Goal: Task Accomplishment & Management: Complete application form

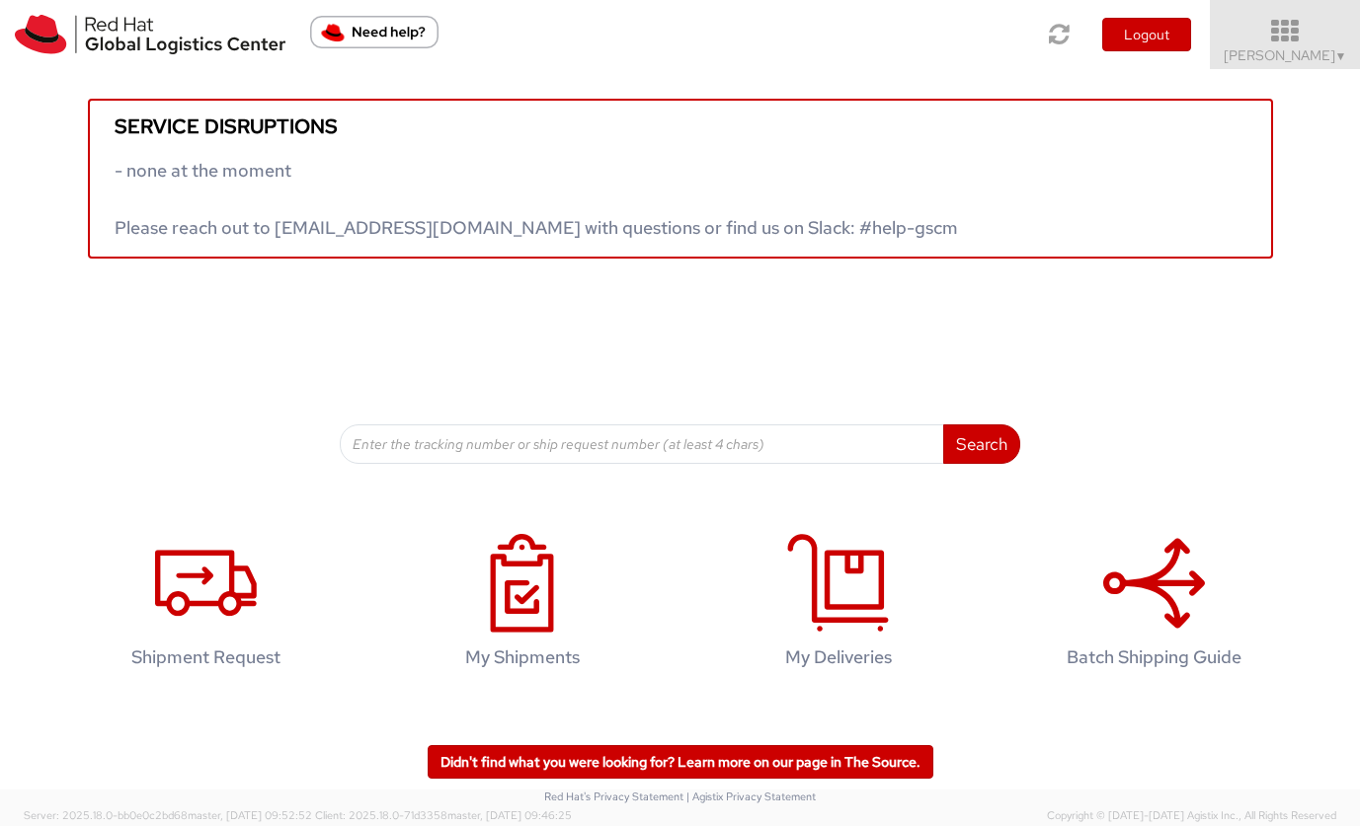
click at [1282, 53] on span "kelley Glynn-Paulsen ▼" at bounding box center [1284, 55] width 123 height 18
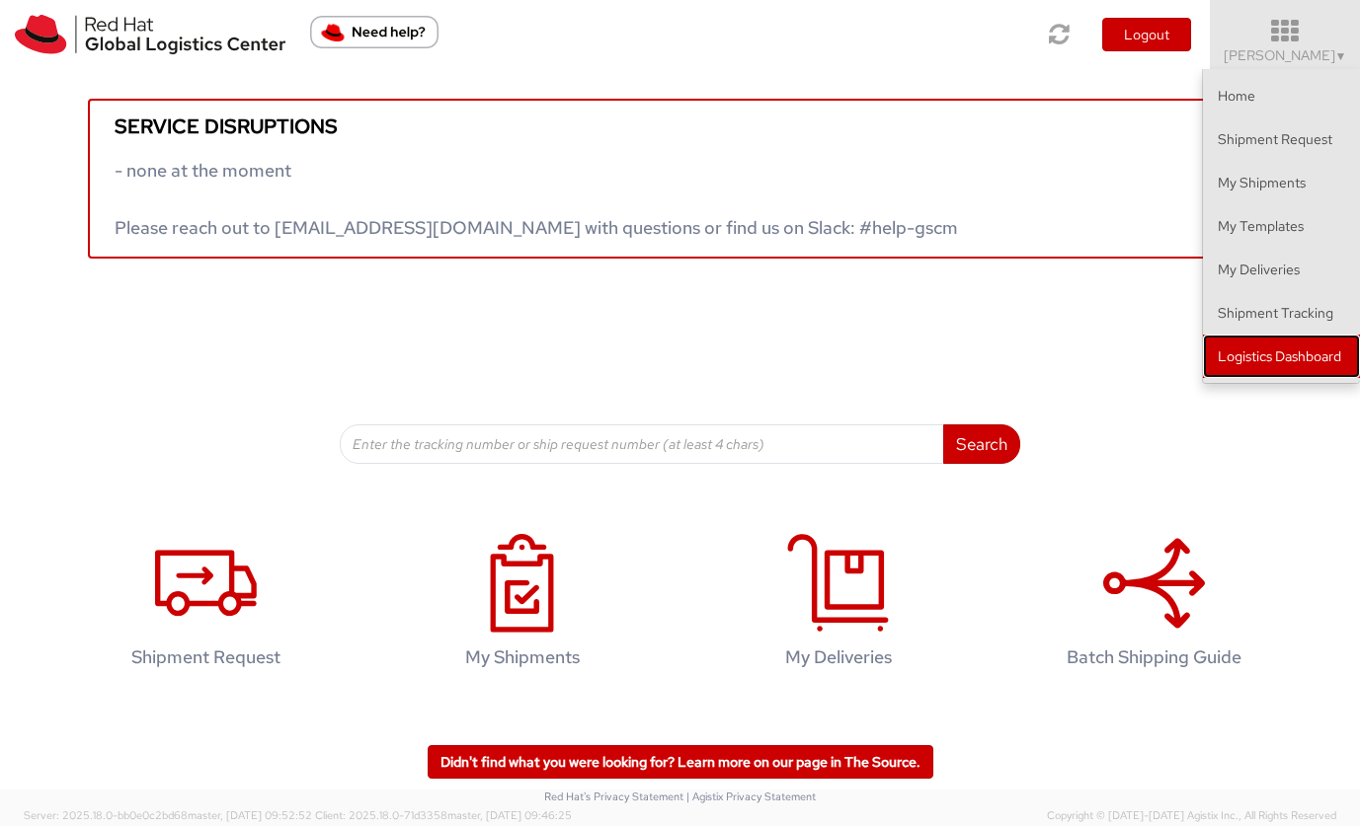
click at [1254, 353] on link "Logistics Dashboard" at bounding box center [1281, 356] width 157 height 43
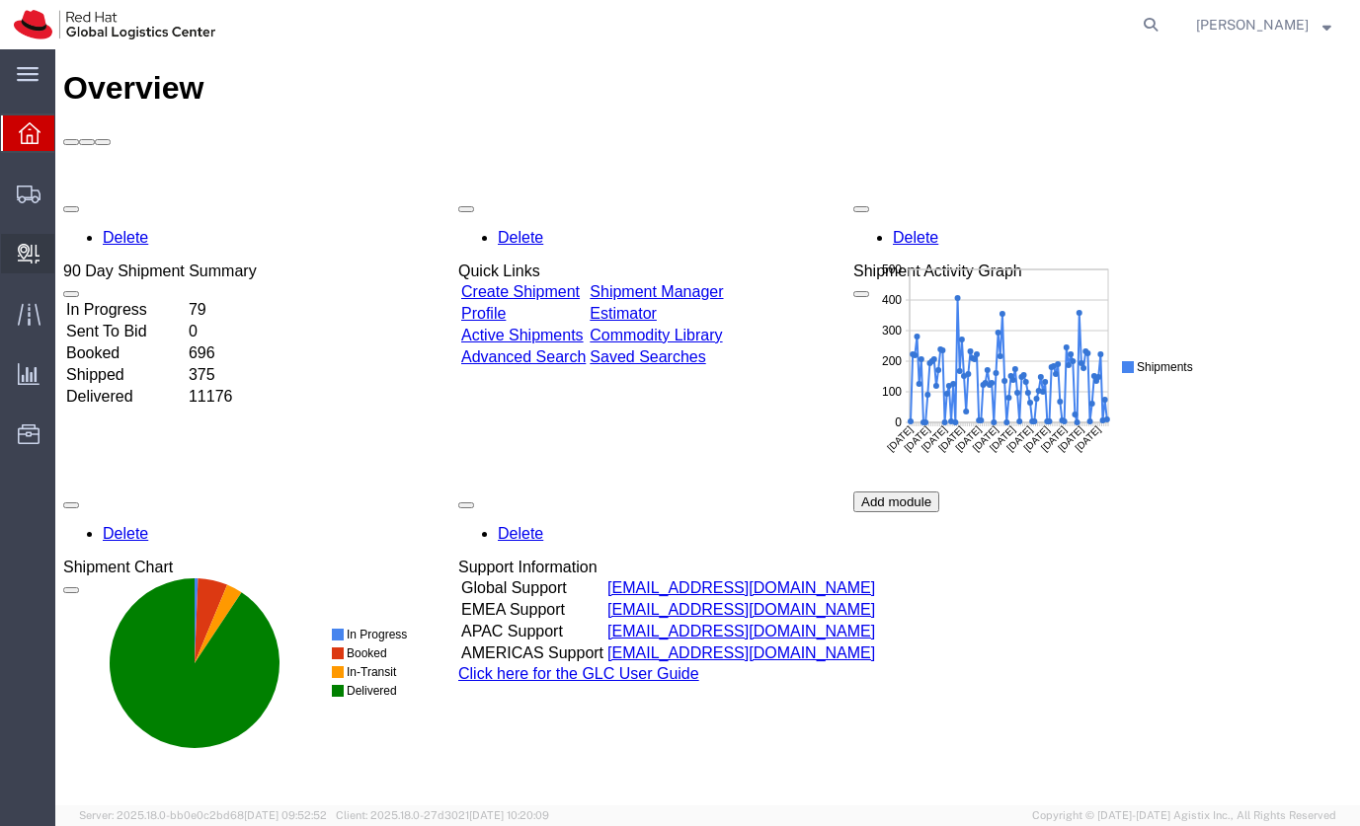
click at [0, 0] on span "Create Delivery" at bounding box center [0, 0] width 0 height 0
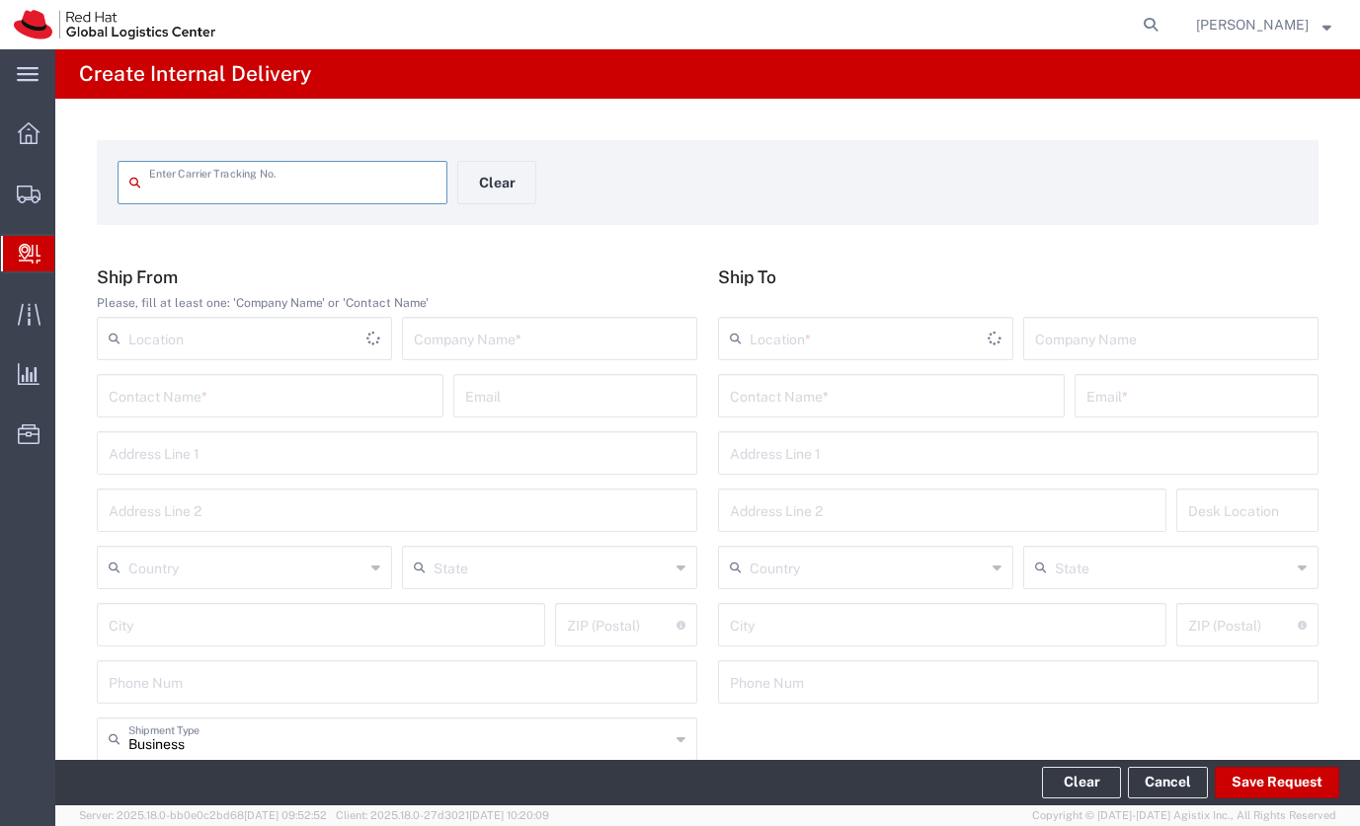
click at [205, 196] on input "text" at bounding box center [292, 181] width 286 height 35
type input "9488809000276300679338"
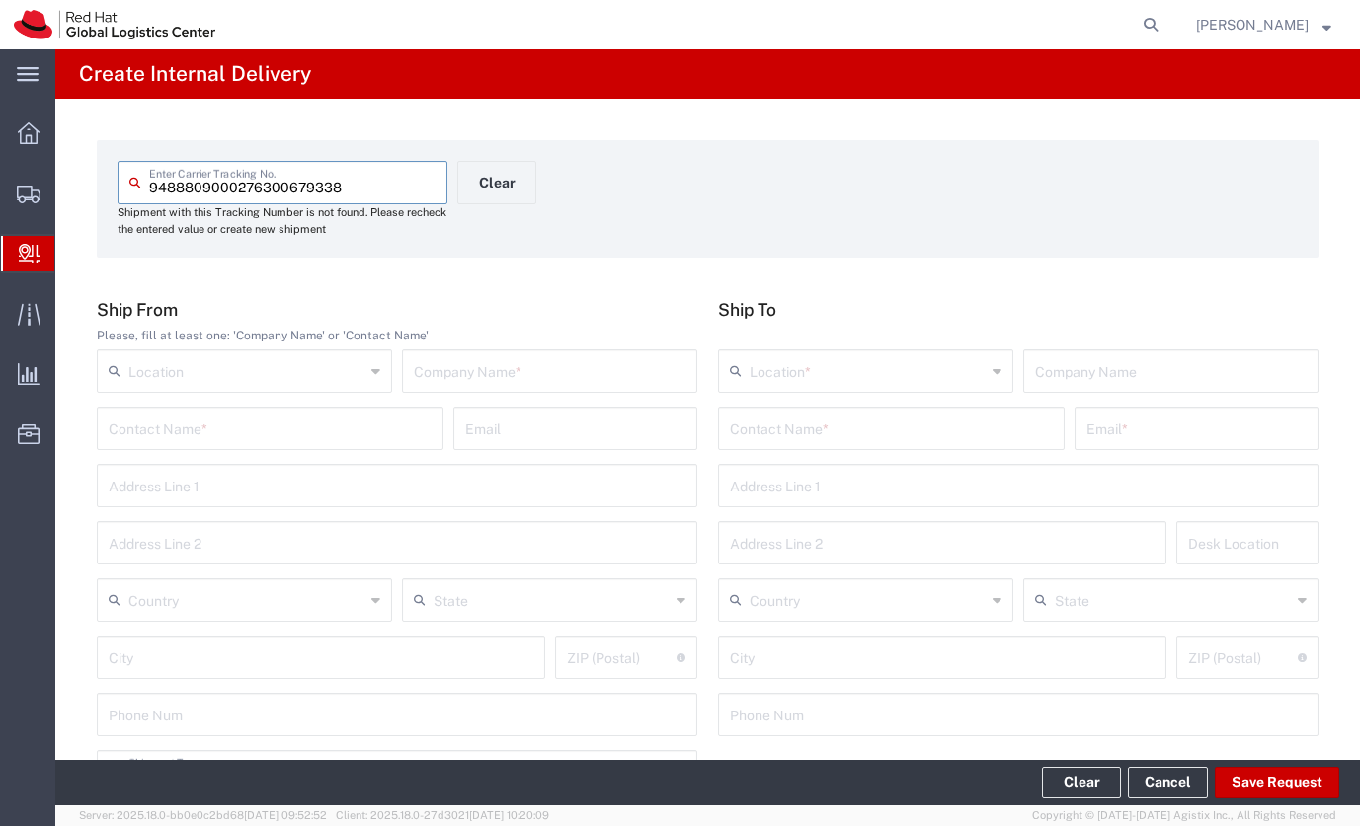
click at [518, 363] on input "text" at bounding box center [550, 370] width 272 height 35
type input "Sky Ships"
click at [768, 435] on input "text" at bounding box center [891, 427] width 323 height 35
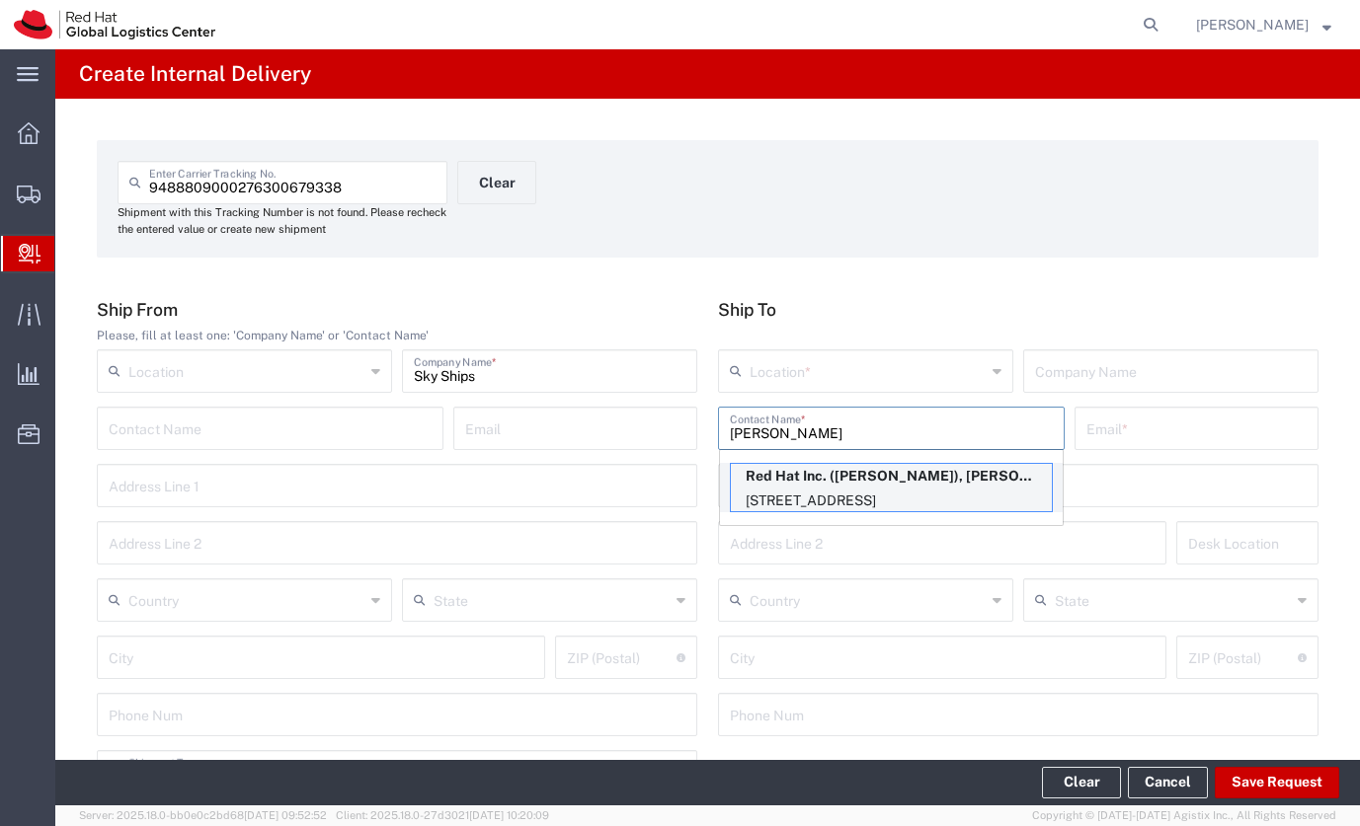
type input "Kelley"
click at [855, 477] on p "Red Hat Inc. (kelley Glynn-Paulsen), kglynnpa@redhat.com" at bounding box center [891, 476] width 321 height 25
type input "RH - Lowell"
type input "Red Hat Inc."
type input "kelley Glynn-Paulsen"
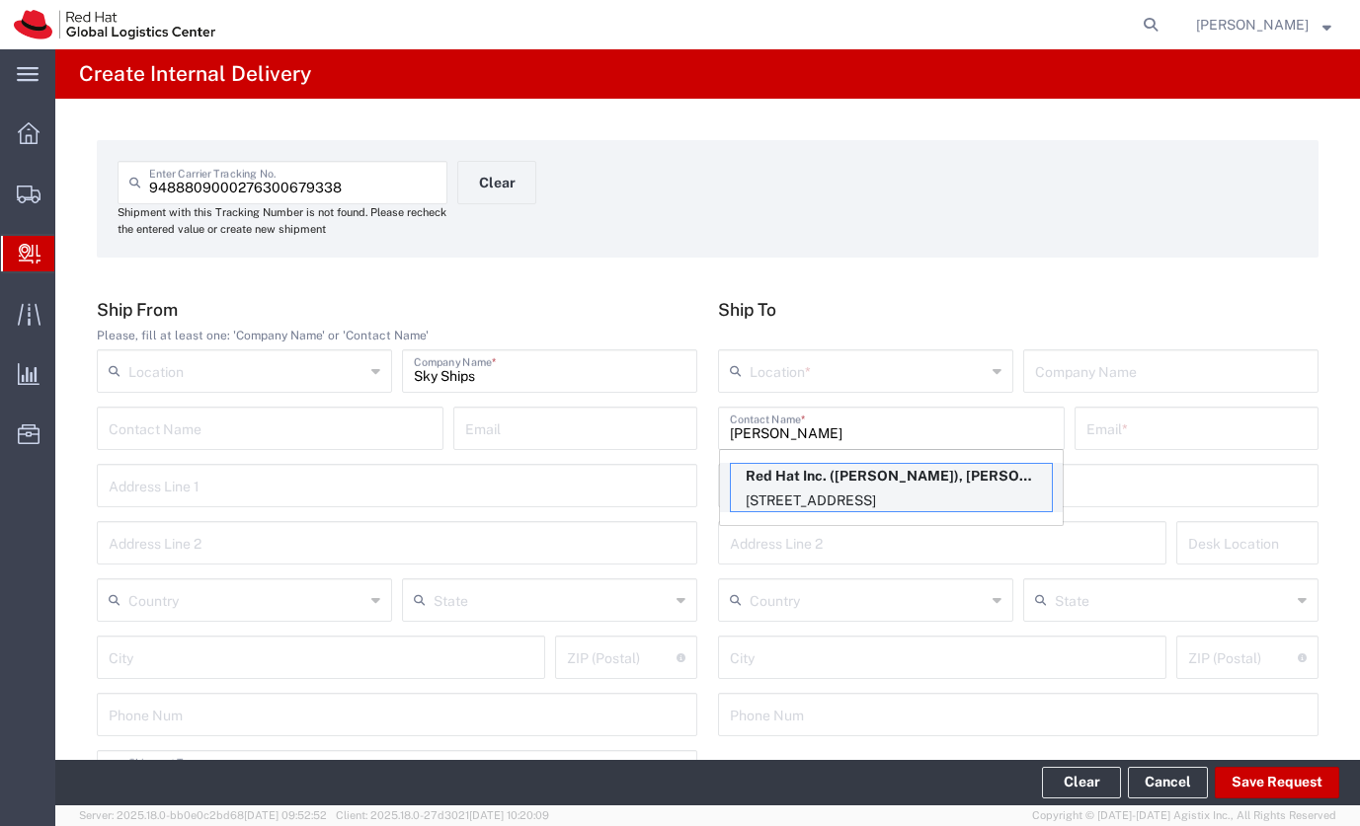
type input "kglynnpa@redhat.com"
type input "900 Chelmsford St"
type input "FLEX"
type input "United States"
type input "LOWELL"
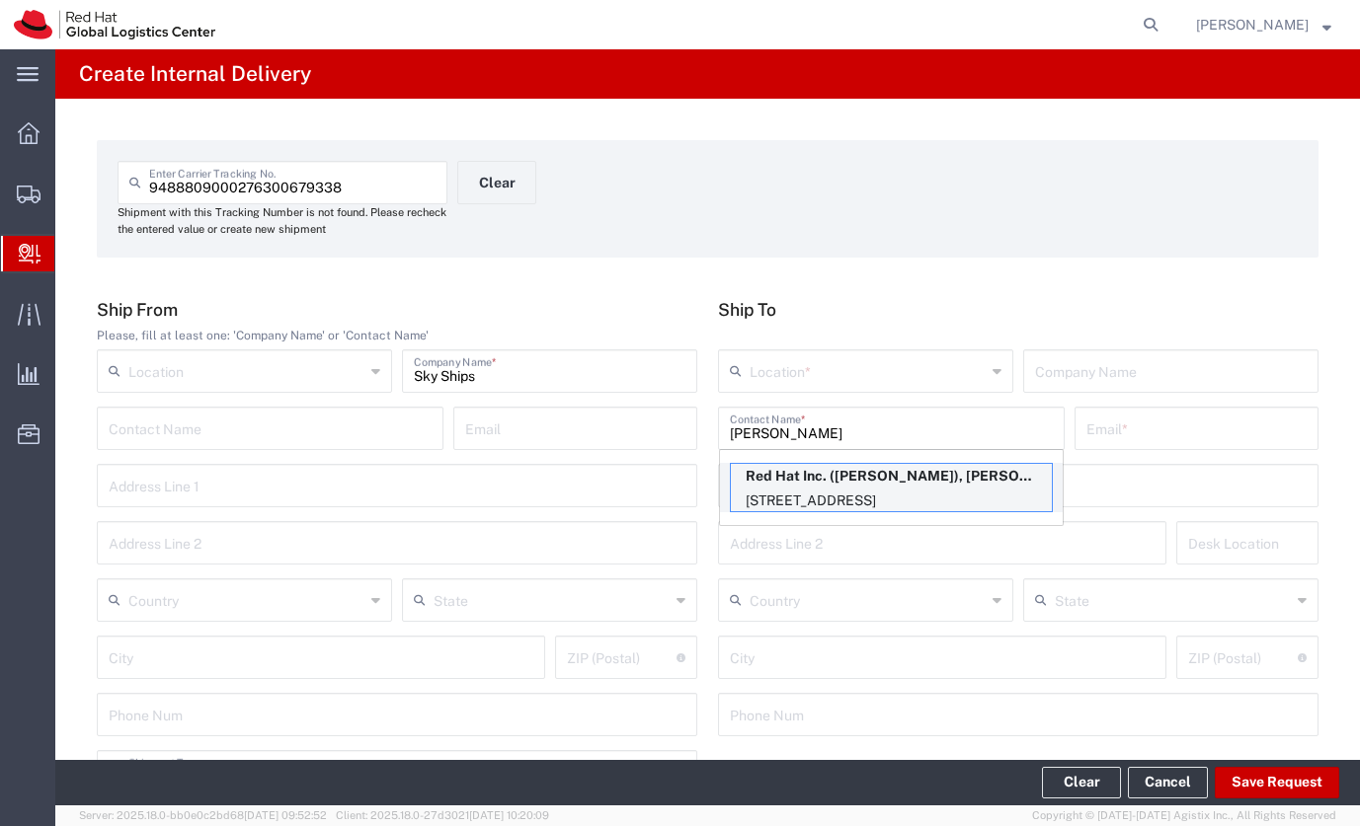
type input "01851"
type input "Massachusetts"
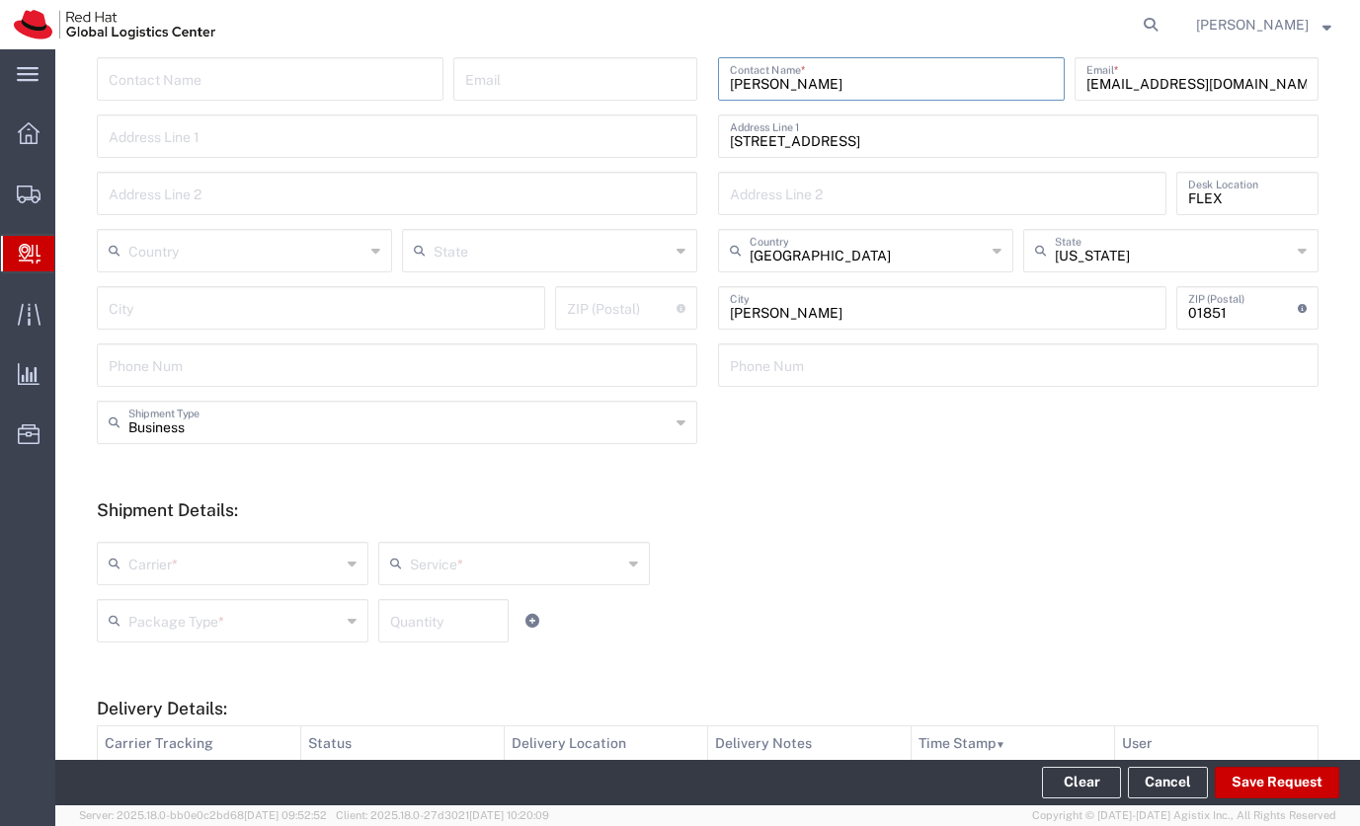
scroll to position [620, 0]
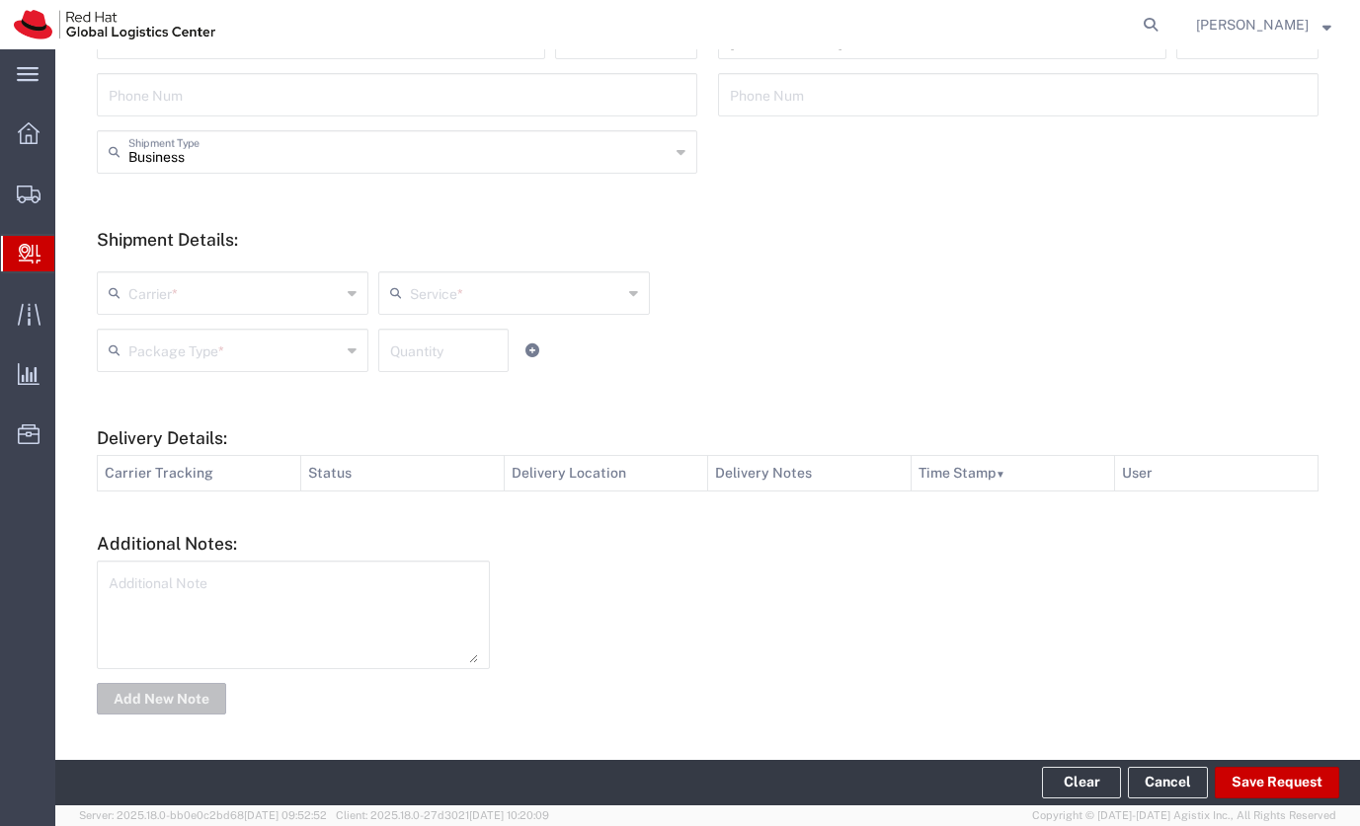
click at [274, 309] on div "Carrier *" at bounding box center [233, 293] width 272 height 43
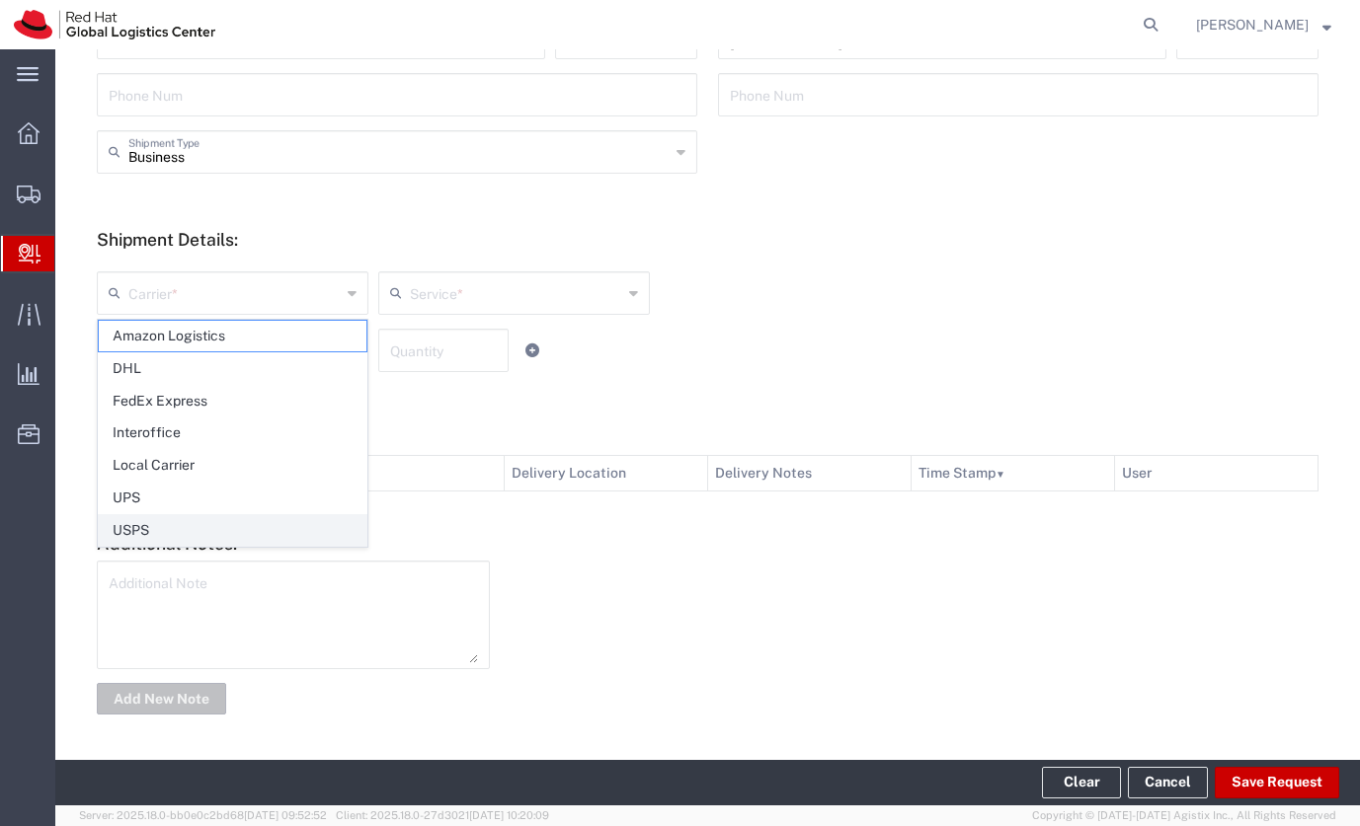
click at [175, 530] on span "USPS" at bounding box center [233, 530] width 268 height 31
type input "USPS"
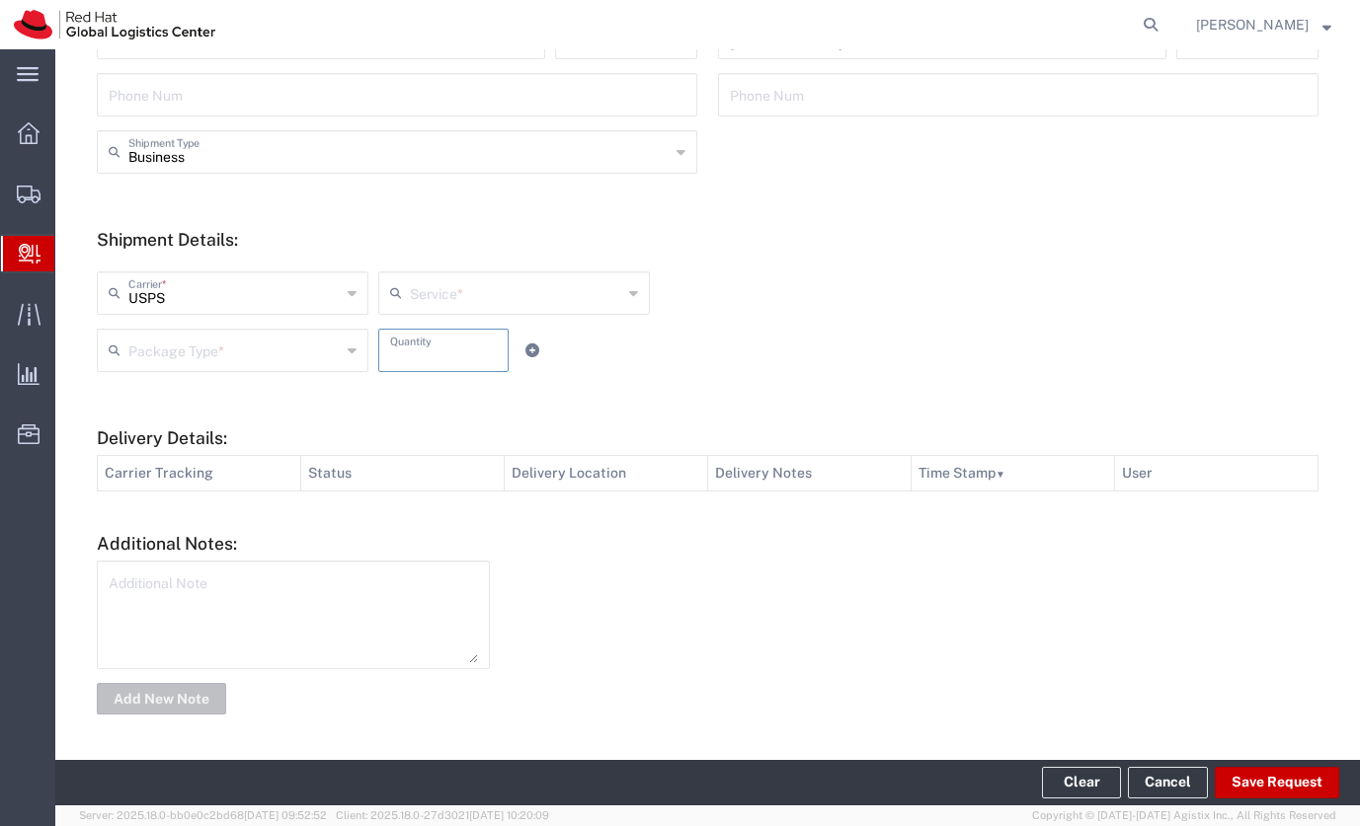
click at [406, 345] on input "number" at bounding box center [443, 349] width 107 height 35
type input "4"
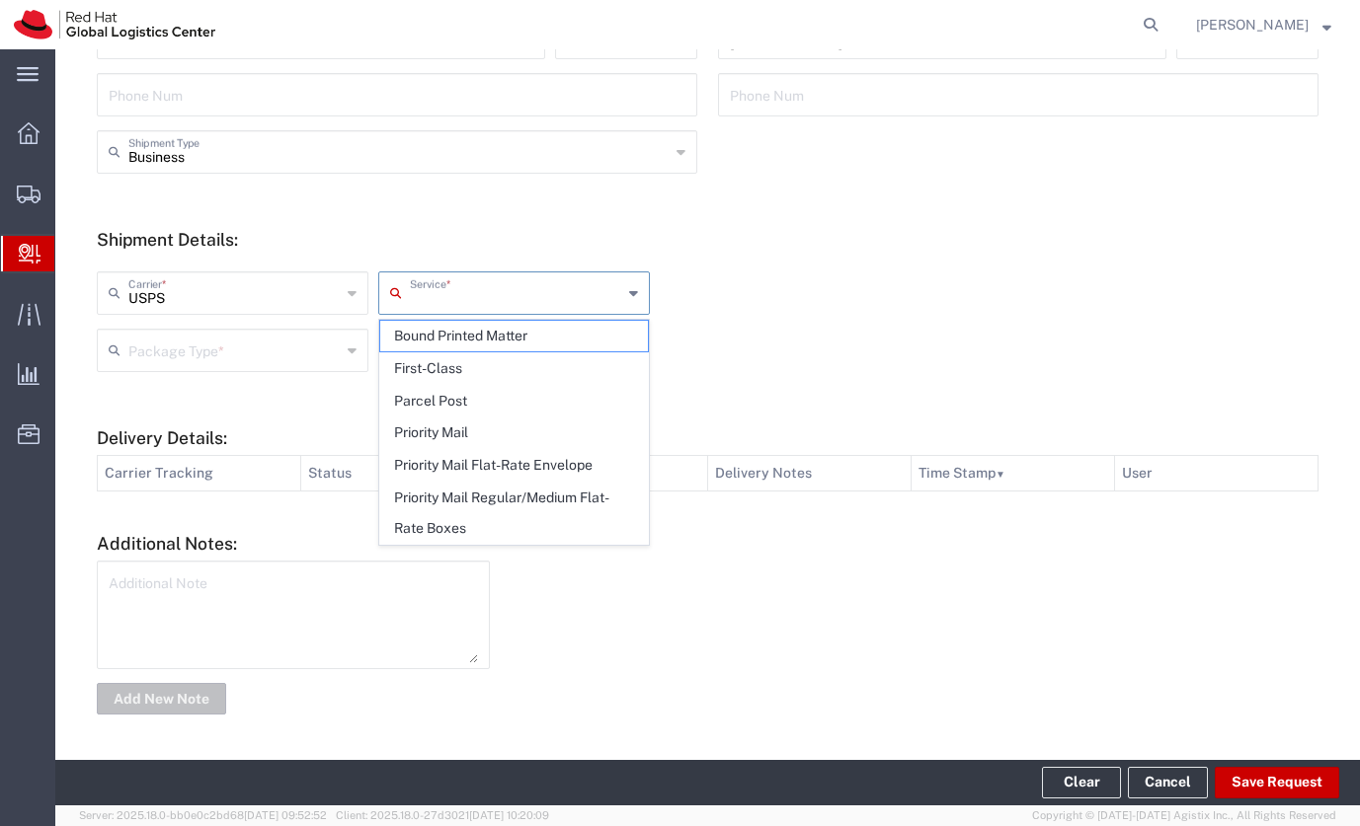
click at [424, 289] on input "text" at bounding box center [516, 291] width 212 height 35
click at [439, 427] on span "Priority Mail" at bounding box center [514, 433] width 268 height 31
type input "Priority Mail"
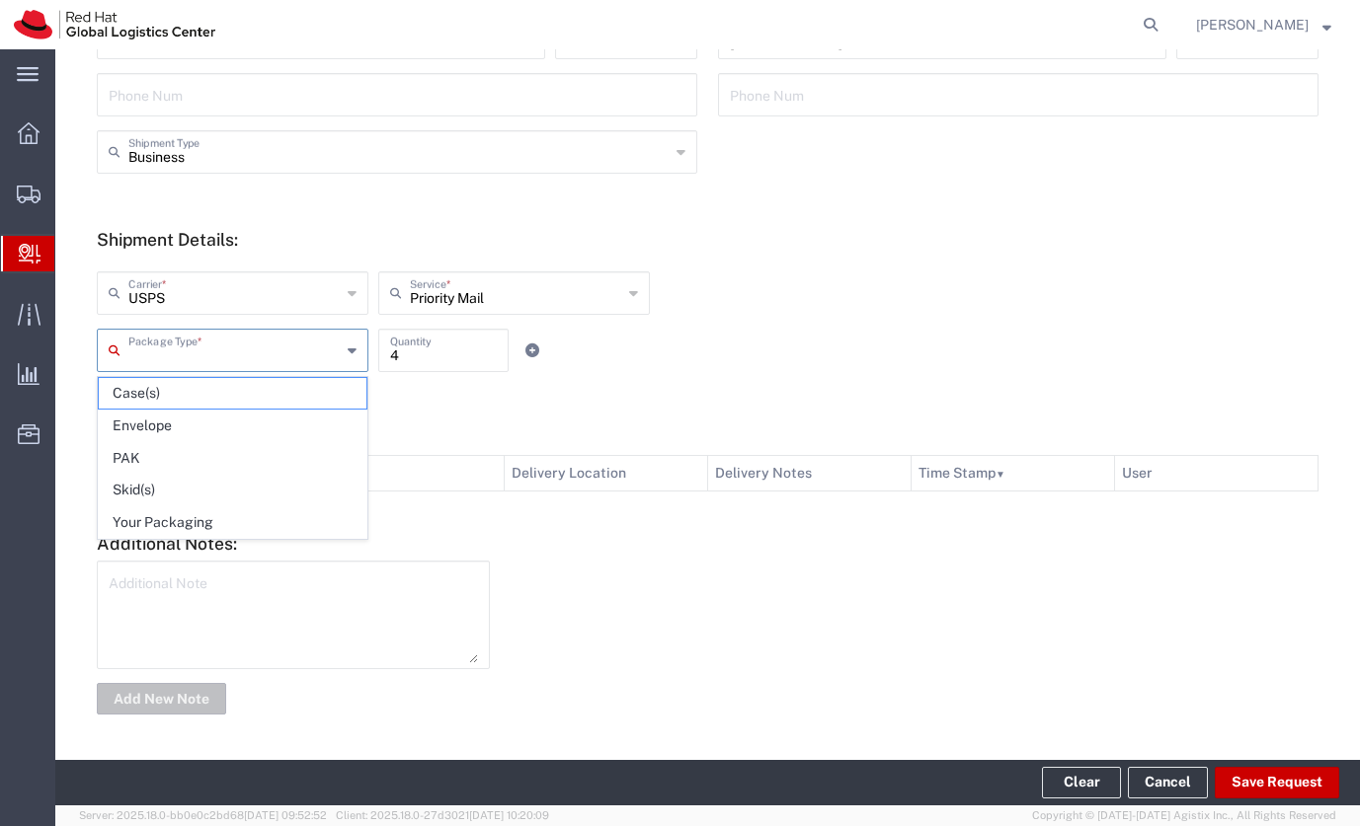
click at [251, 350] on input "text" at bounding box center [234, 349] width 212 height 35
click at [189, 516] on span "Your Packaging" at bounding box center [233, 523] width 268 height 31
type input "Your Packaging"
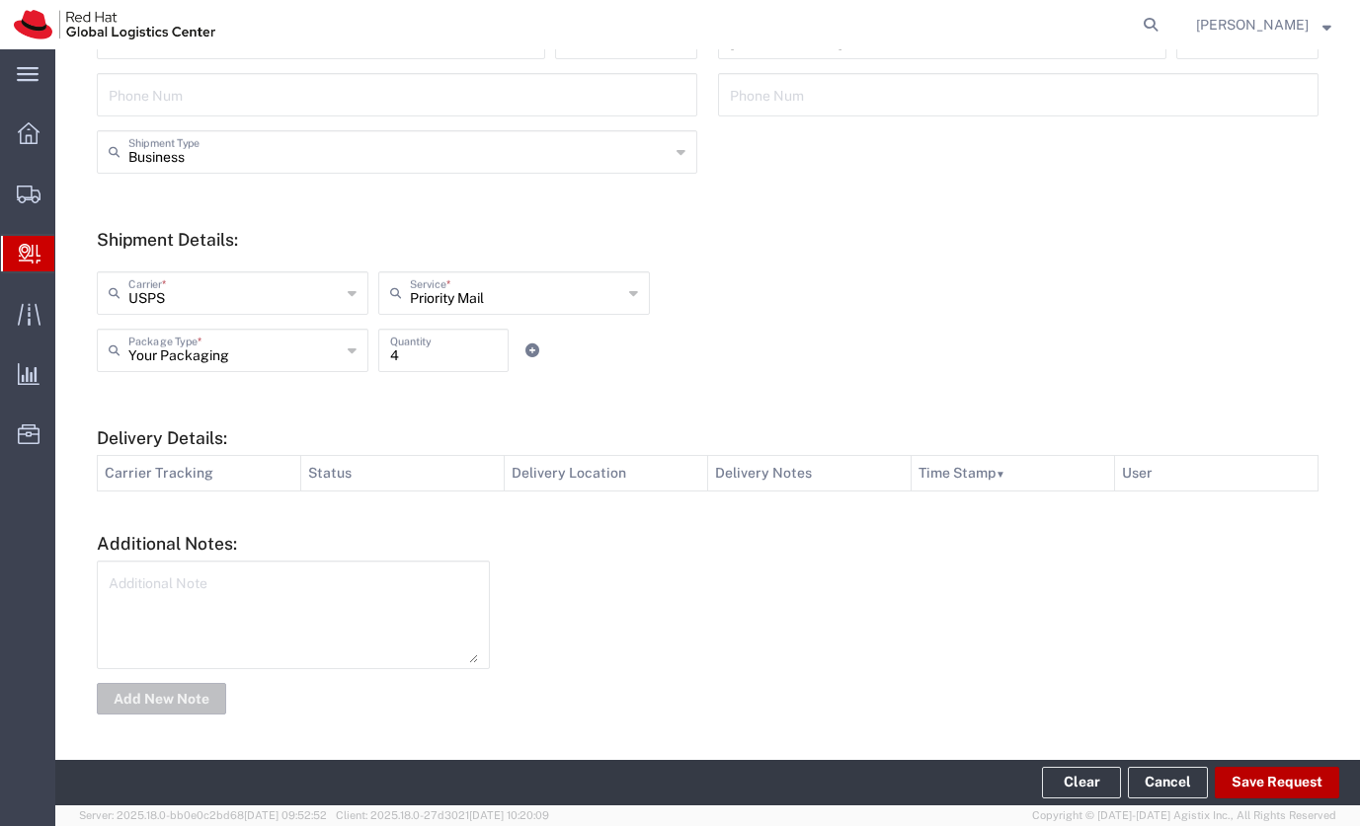
click at [1244, 790] on button "Save Request" at bounding box center [1277, 783] width 124 height 32
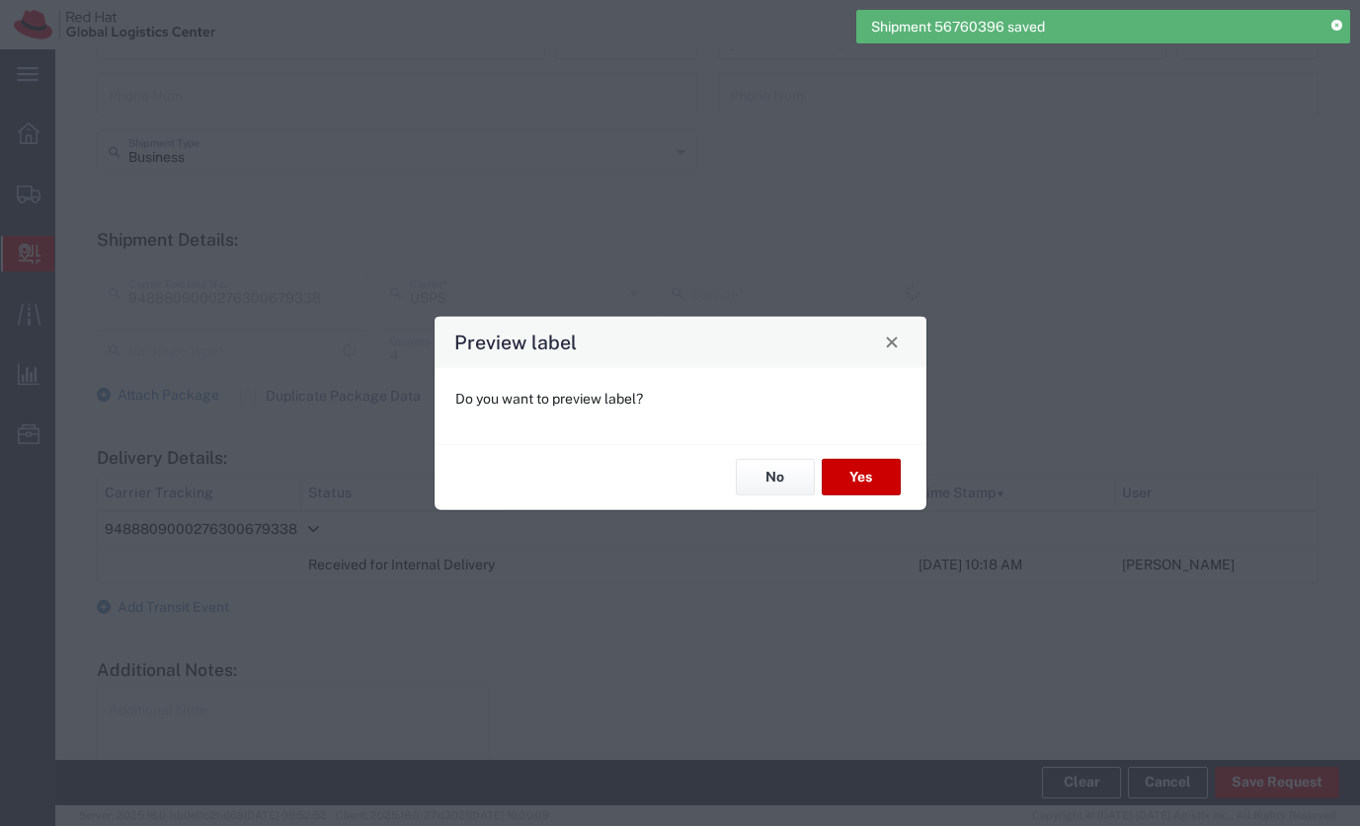
type input "Your Packaging"
type input "Priority Mail"
click at [770, 473] on button "No" at bounding box center [775, 477] width 79 height 37
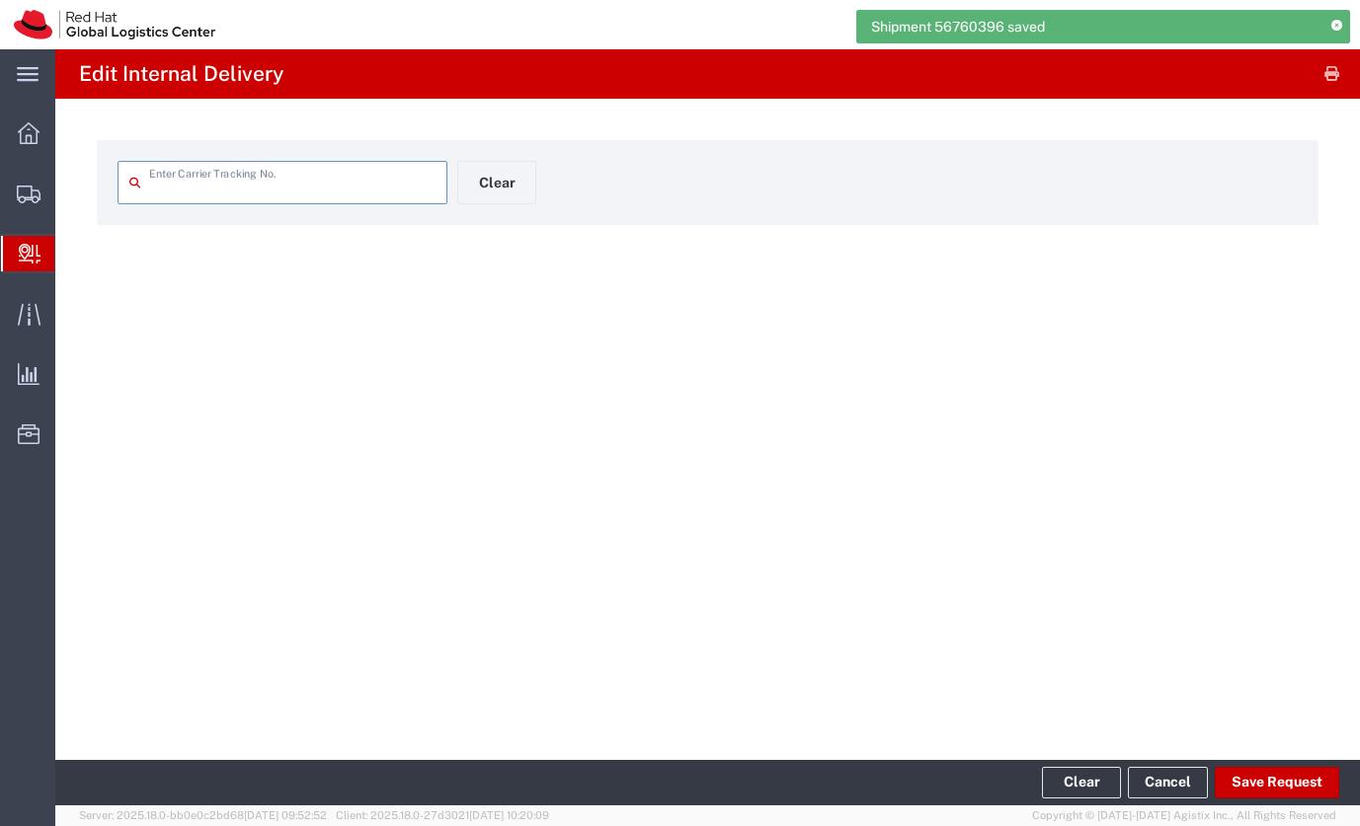
type input "9488809000276300679338"
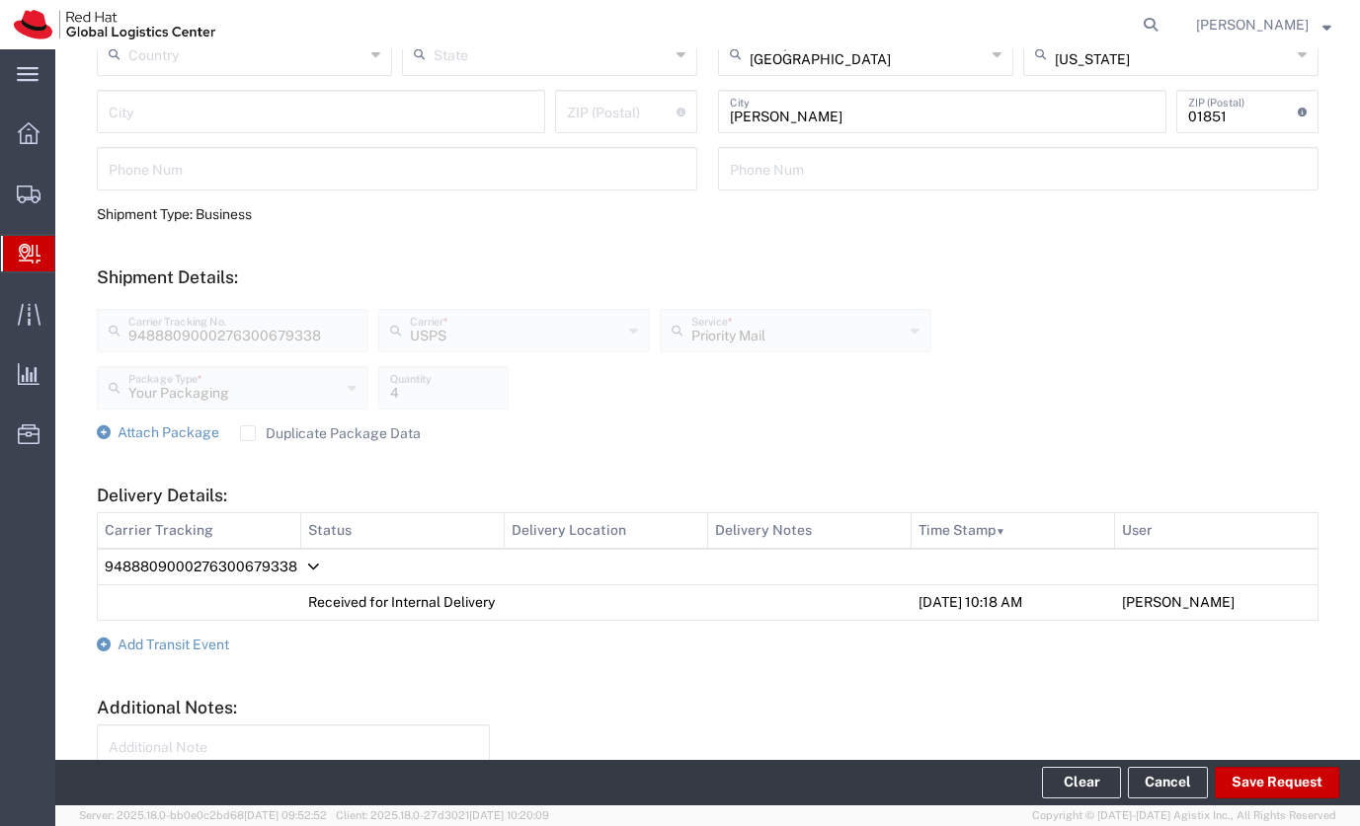
scroll to position [697, 0]
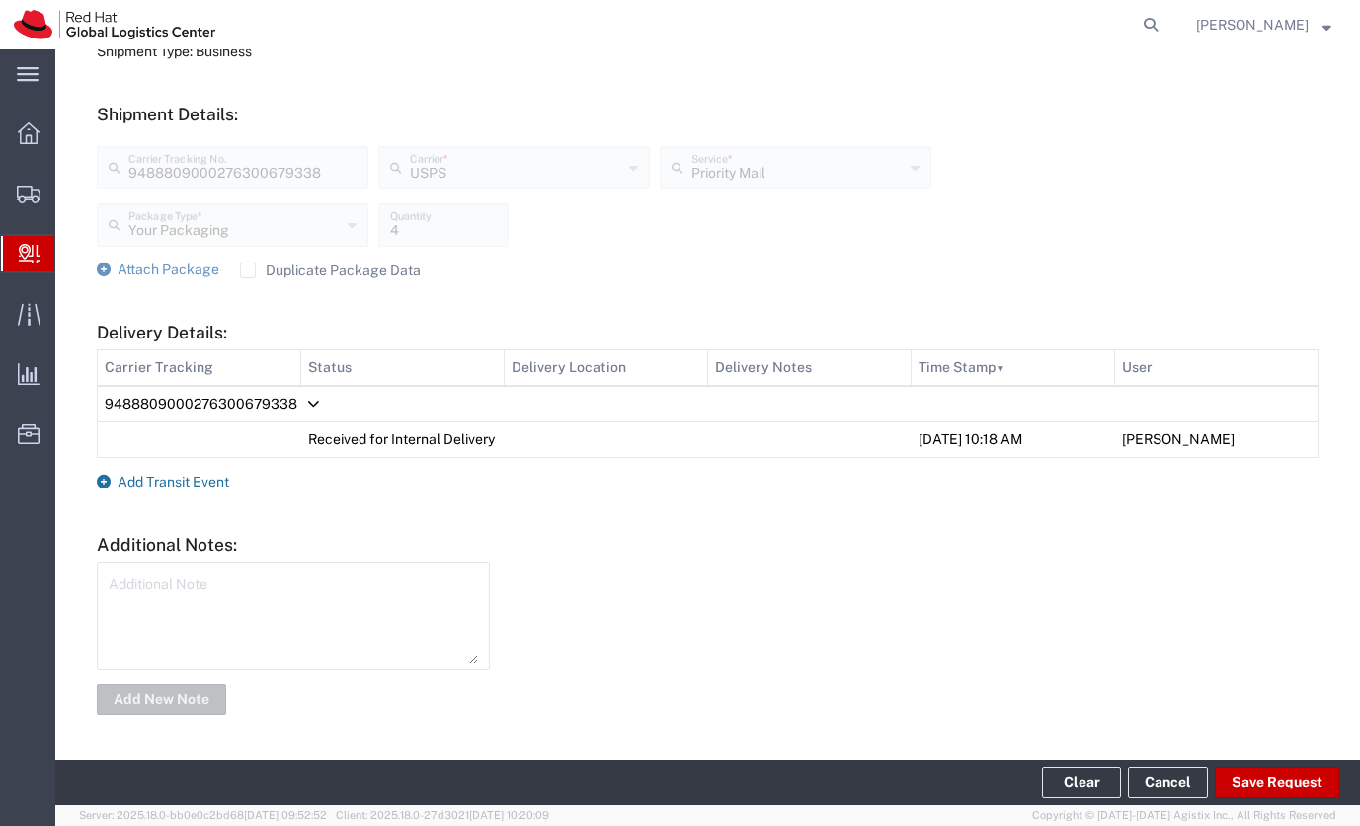
click at [218, 489] on span "Add Transit Event" at bounding box center [174, 482] width 112 height 16
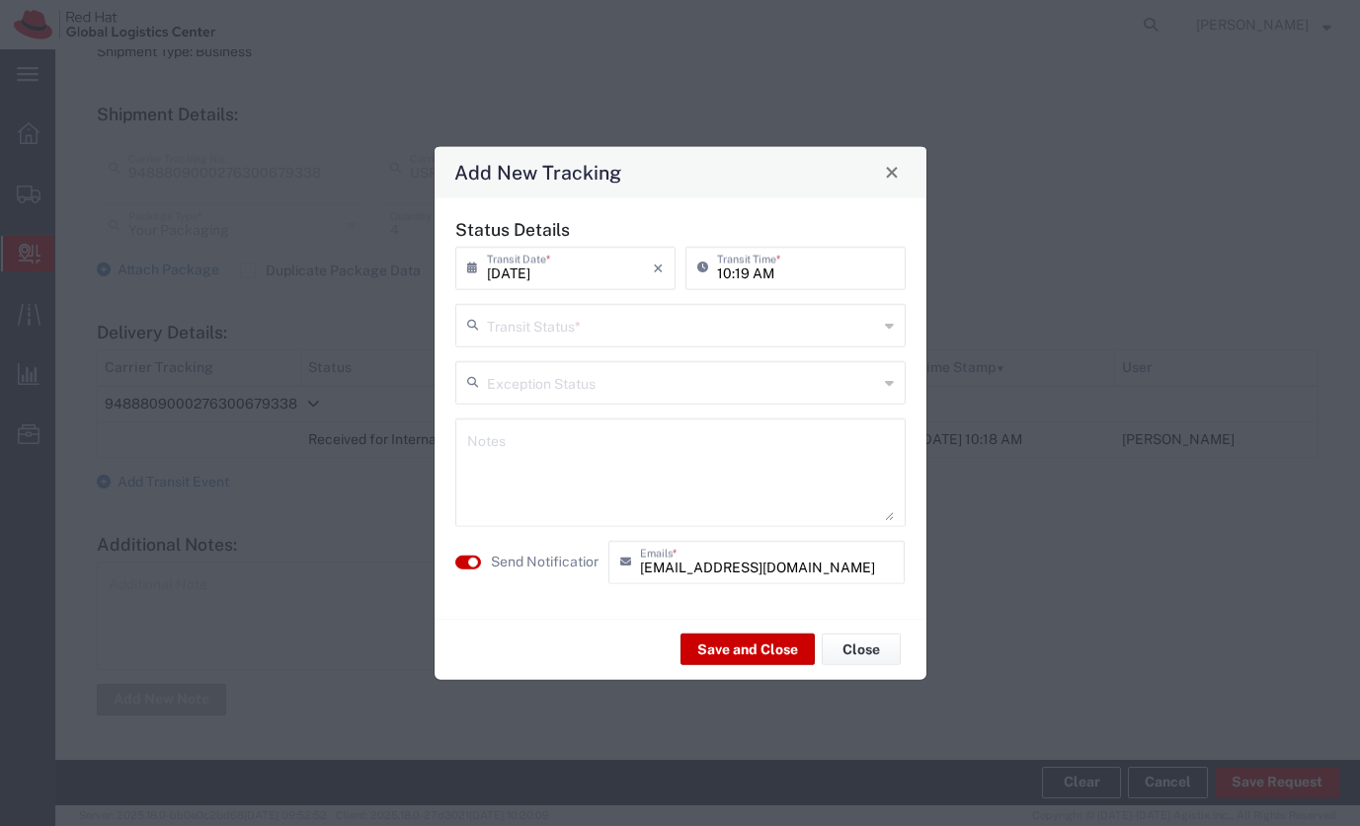
click at [582, 325] on input "text" at bounding box center [682, 323] width 391 height 35
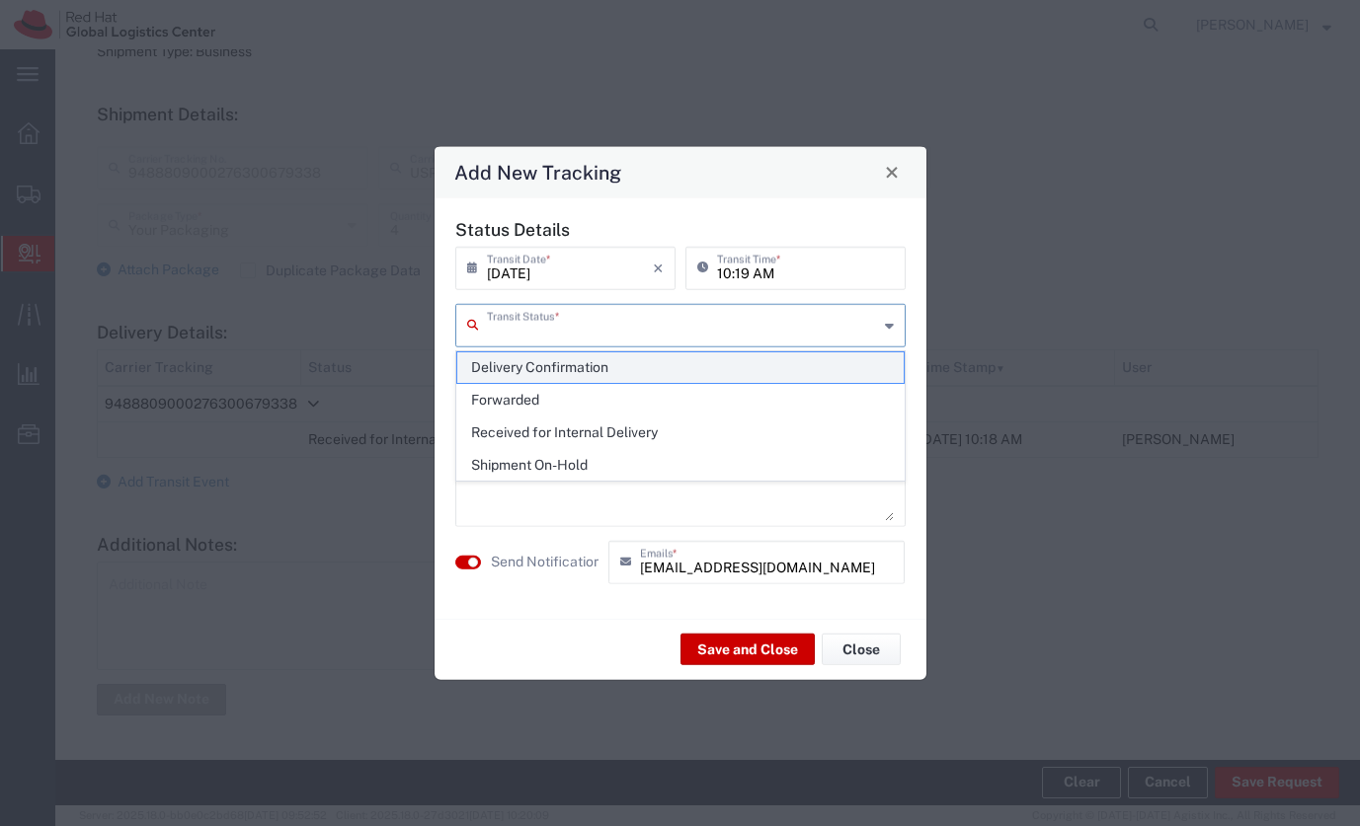
click at [585, 364] on span "Delivery Confirmation" at bounding box center [680, 368] width 446 height 31
type input "Delivery Confirmation"
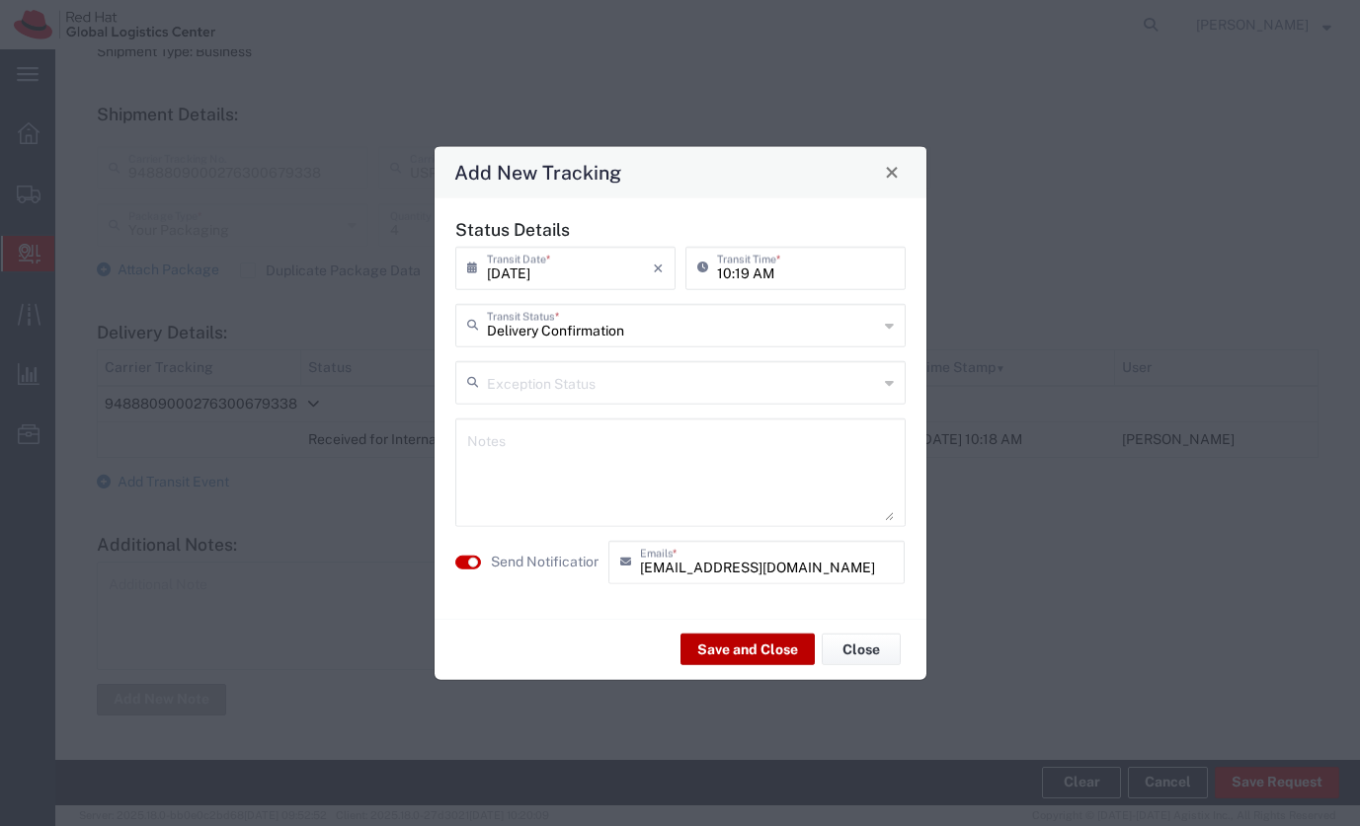
click at [721, 660] on button "Save and Close" at bounding box center [747, 650] width 134 height 32
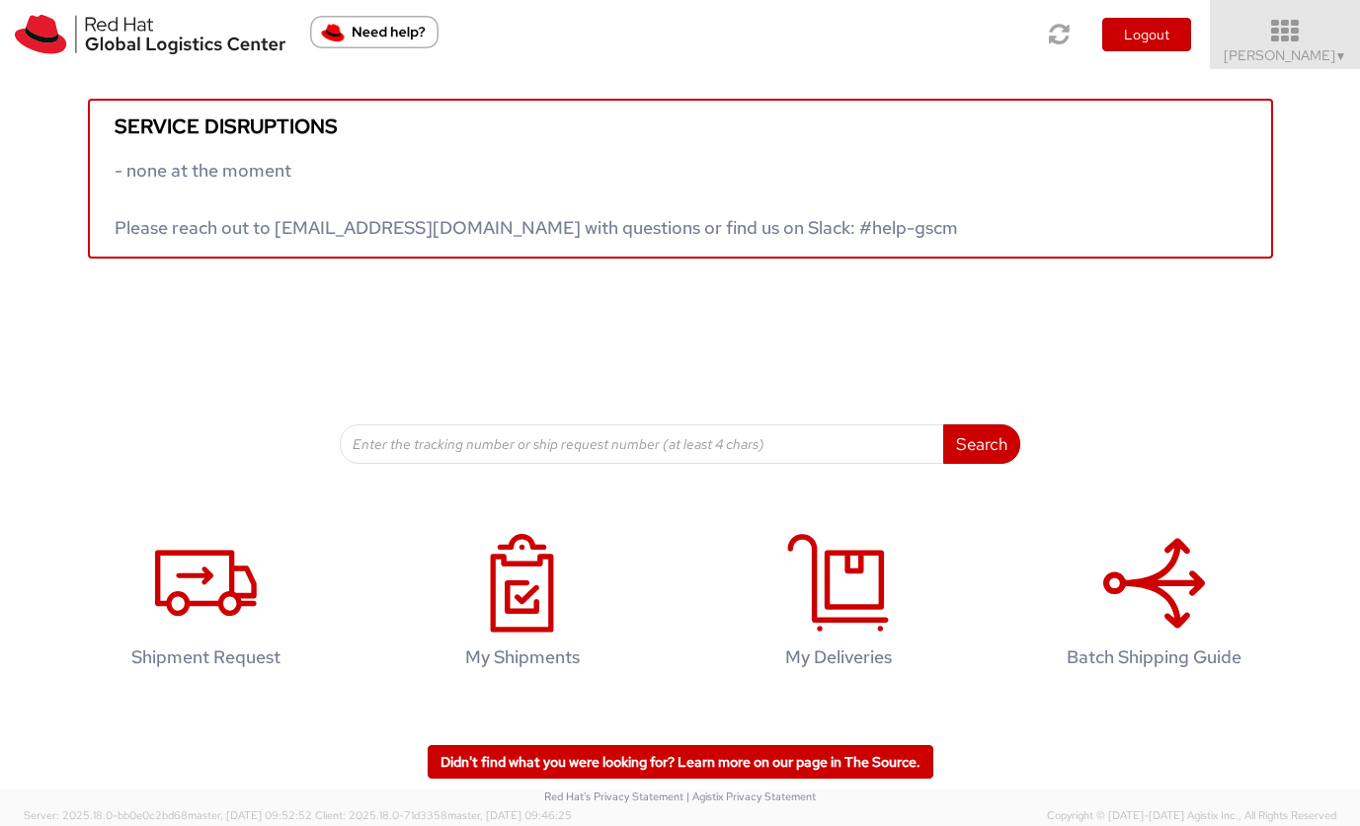
click at [1245, 53] on span "kelley Glynn-Paulsen ▼" at bounding box center [1284, 55] width 123 height 18
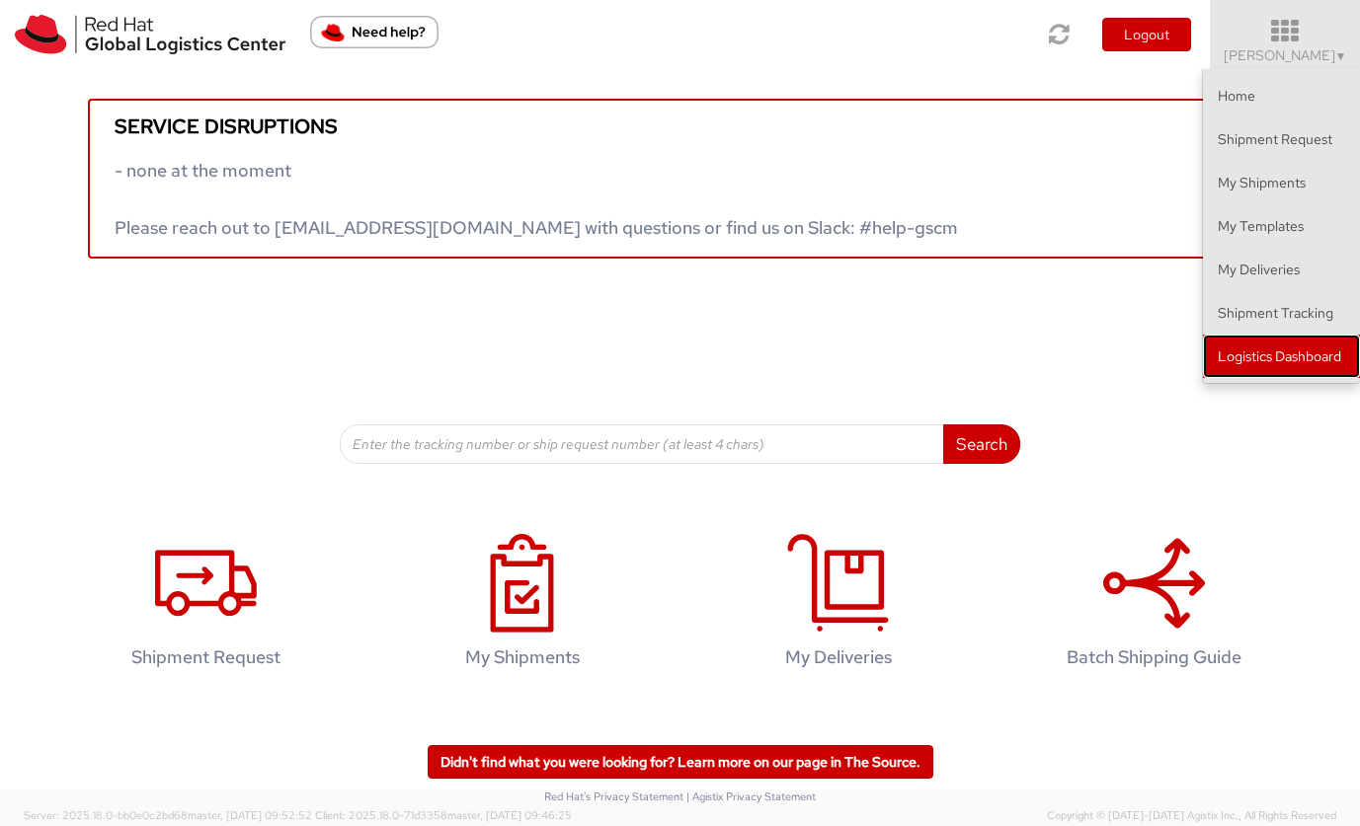
click at [1231, 344] on link "Logistics Dashboard" at bounding box center [1281, 356] width 157 height 43
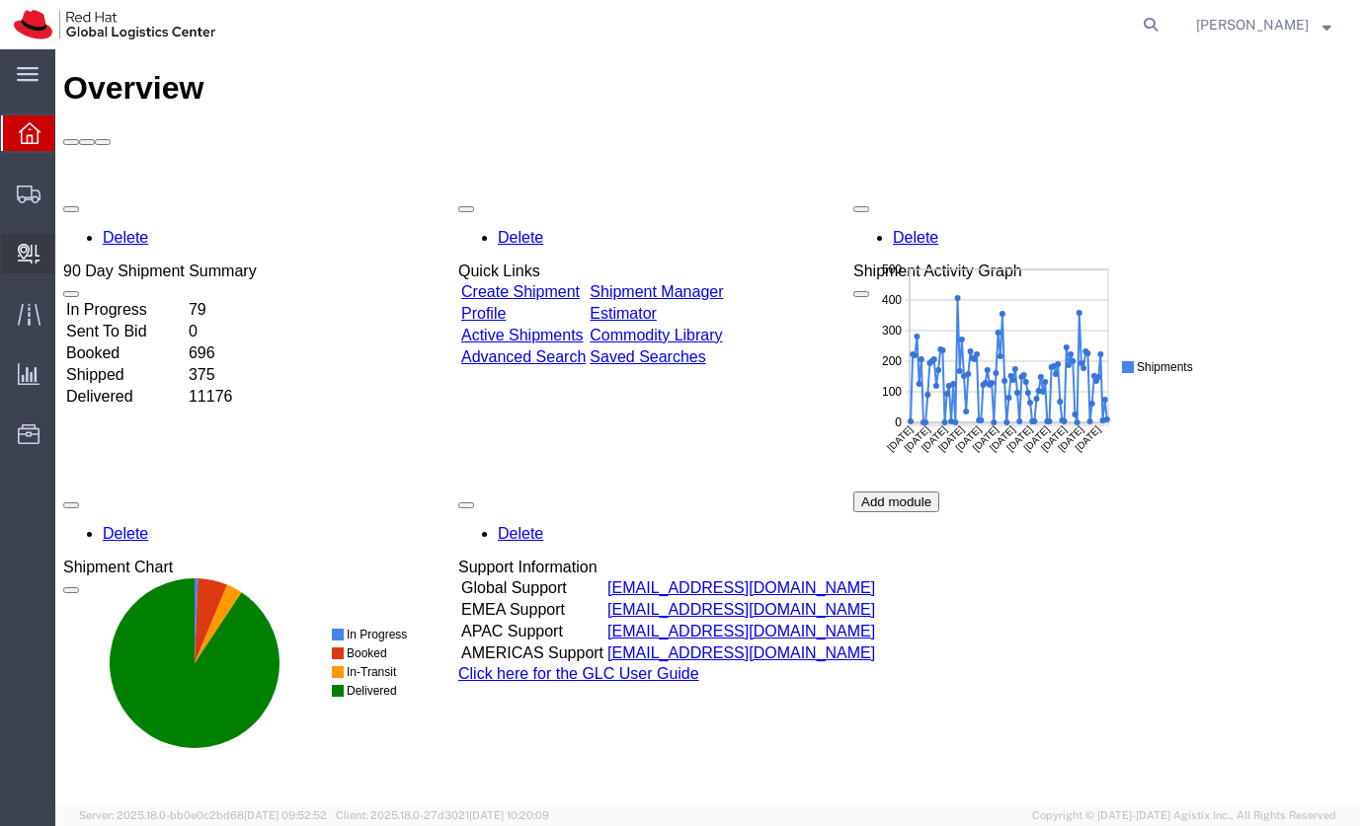
click at [0, 0] on span "Create Delivery" at bounding box center [0, 0] width 0 height 0
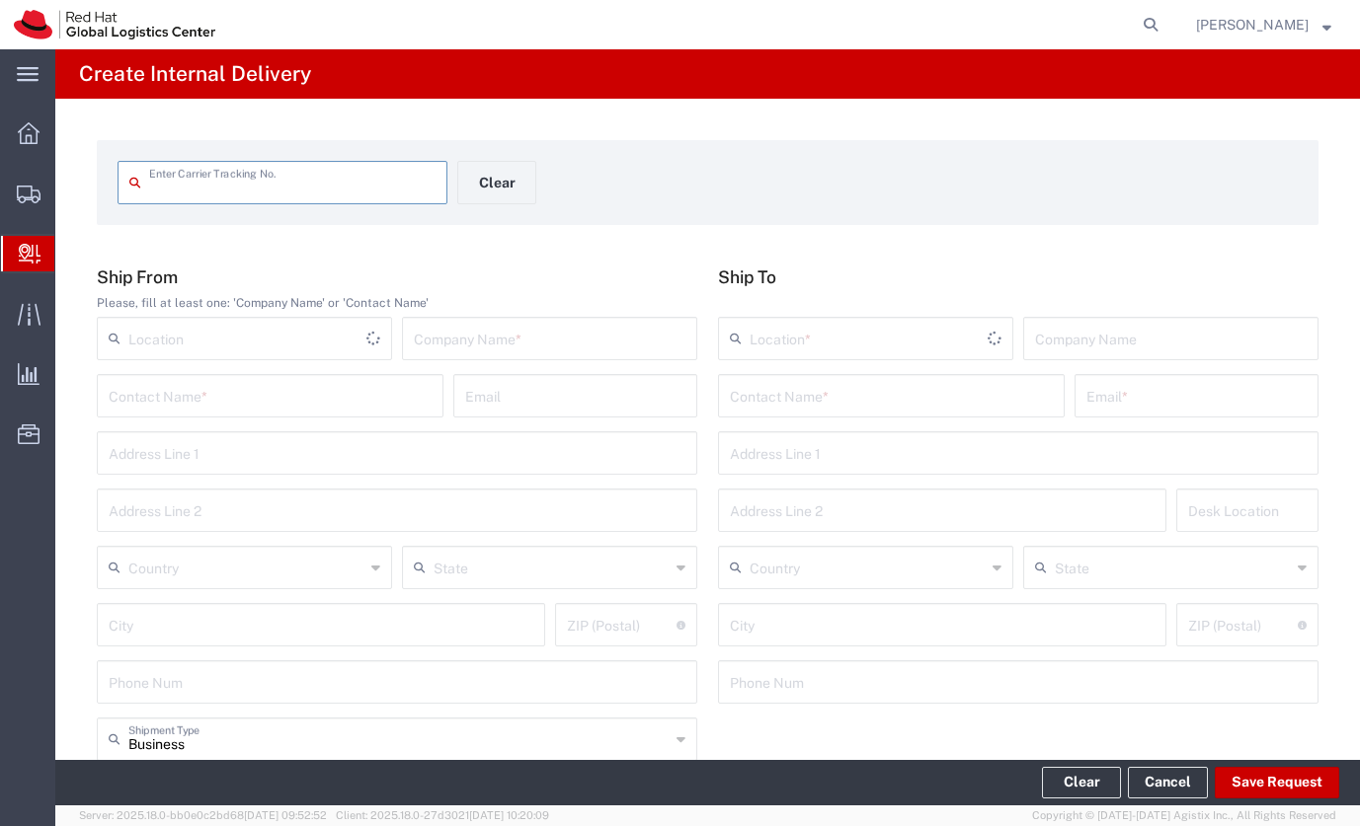
click at [310, 179] on input "text" at bounding box center [292, 181] width 286 height 35
type input "1ZK100A6YW20866975"
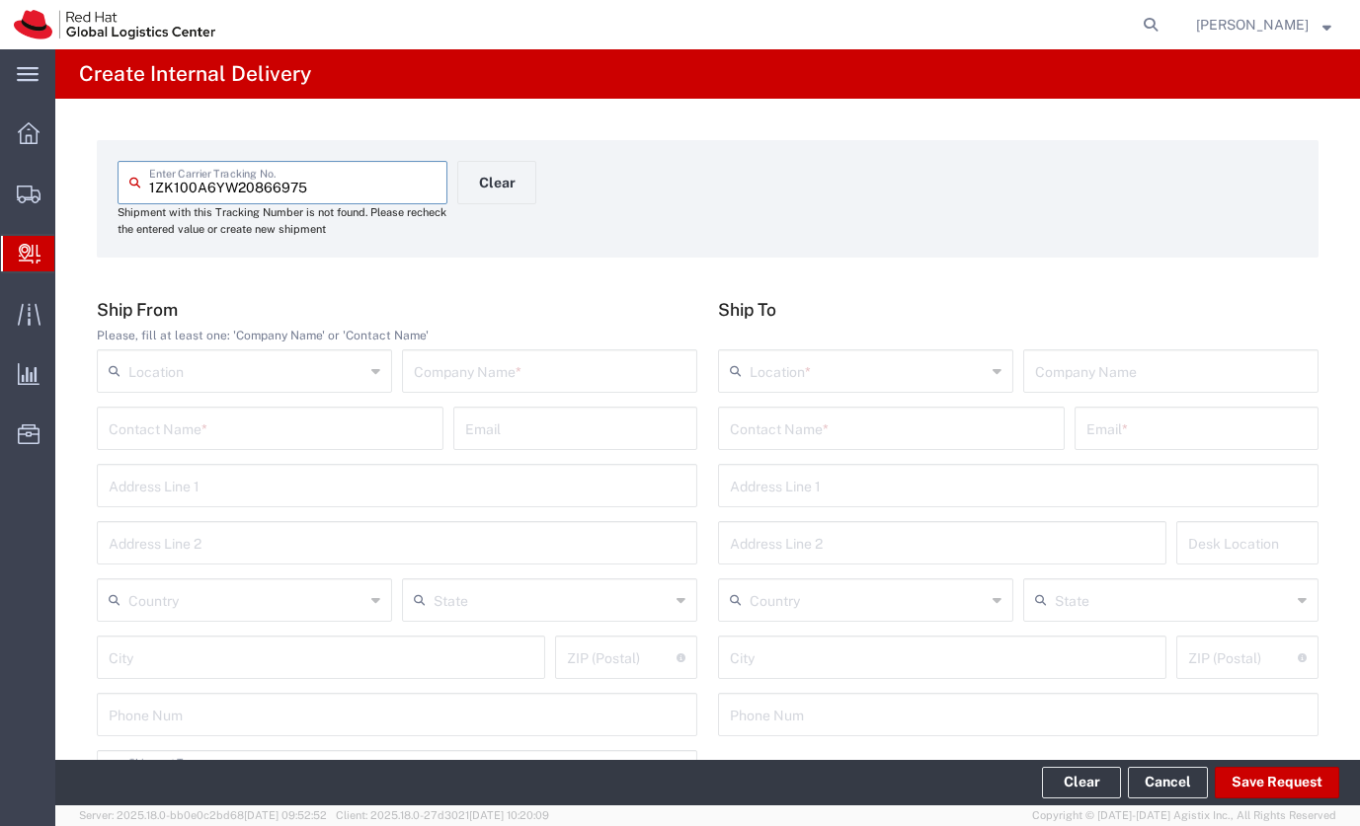
click at [466, 376] on input "text" at bounding box center [550, 370] width 272 height 35
type input "Shop & save"
click at [756, 434] on input "text" at bounding box center [891, 427] width 323 height 35
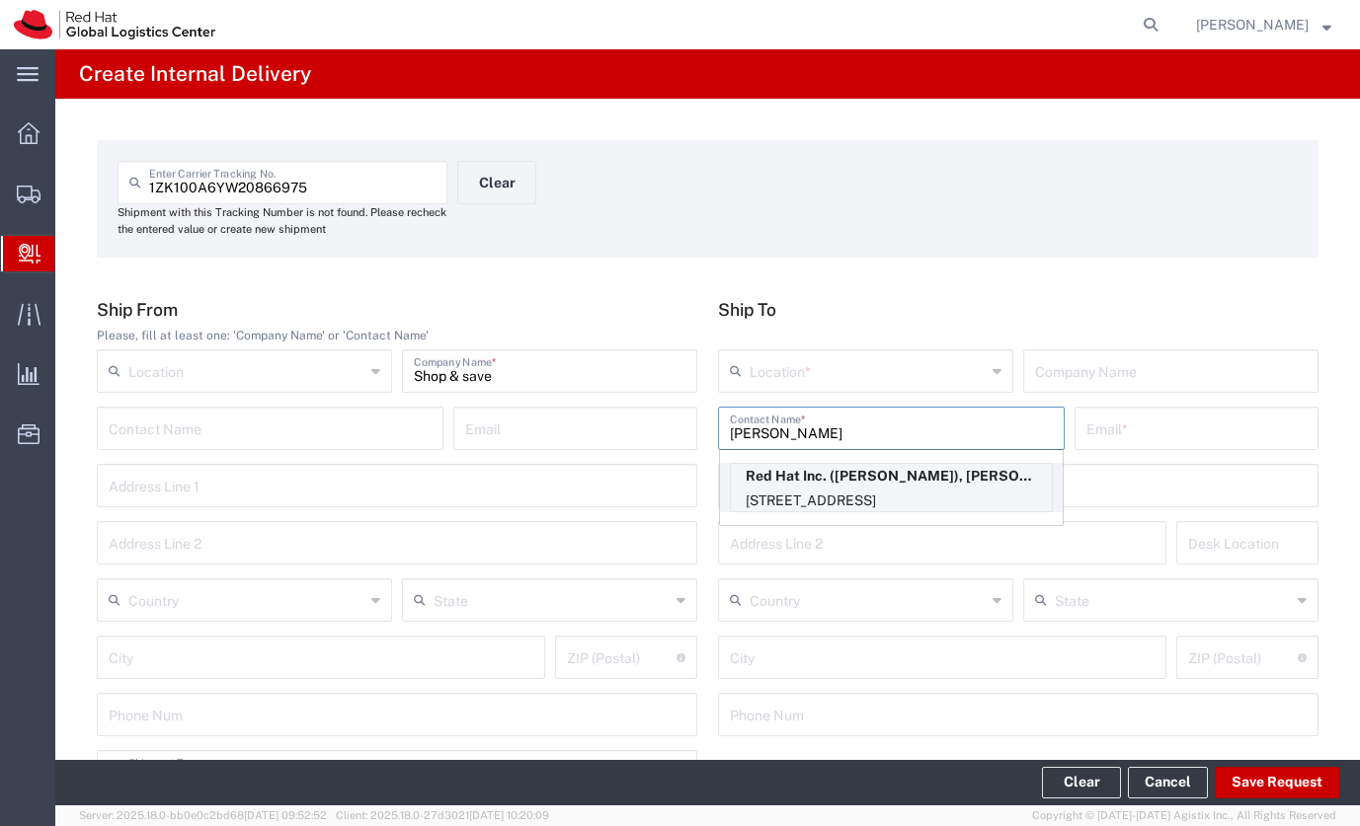
type input "[PERSON_NAME]"
click at [804, 486] on p "Red Hat Inc. ([PERSON_NAME]), [PERSON_NAME][EMAIL_ADDRESS][DOMAIN_NAME]" at bounding box center [891, 476] width 321 height 25
type input "[PERSON_NAME][GEOGRAPHIC_DATA]"
type input "Red Hat Inc."
type input "[PERSON_NAME]"
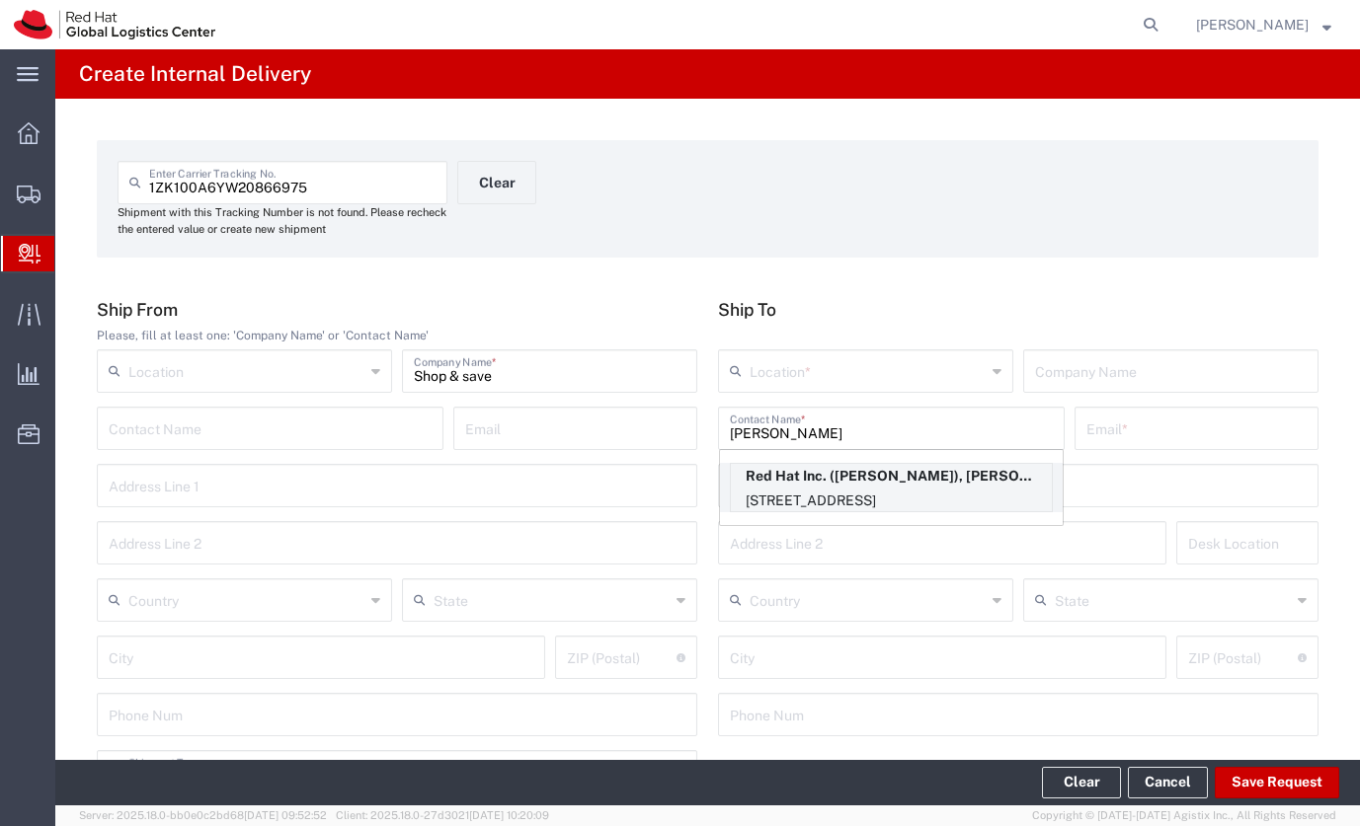
type input "[EMAIL_ADDRESS][DOMAIN_NAME]"
type input "[STREET_ADDRESS]"
type input "FLEX"
type input "[GEOGRAPHIC_DATA]"
type input "[PERSON_NAME]"
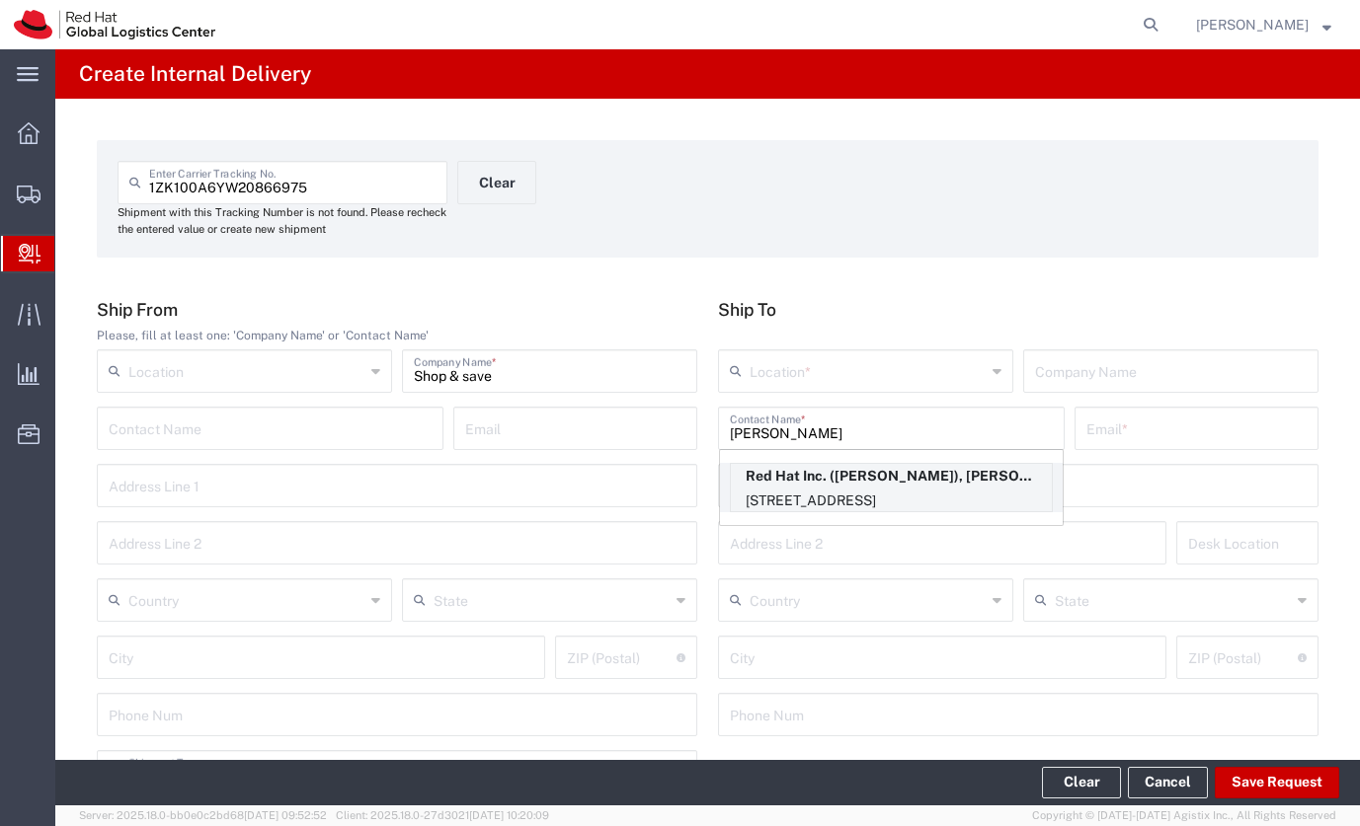
type input "01851"
type input "[US_STATE]"
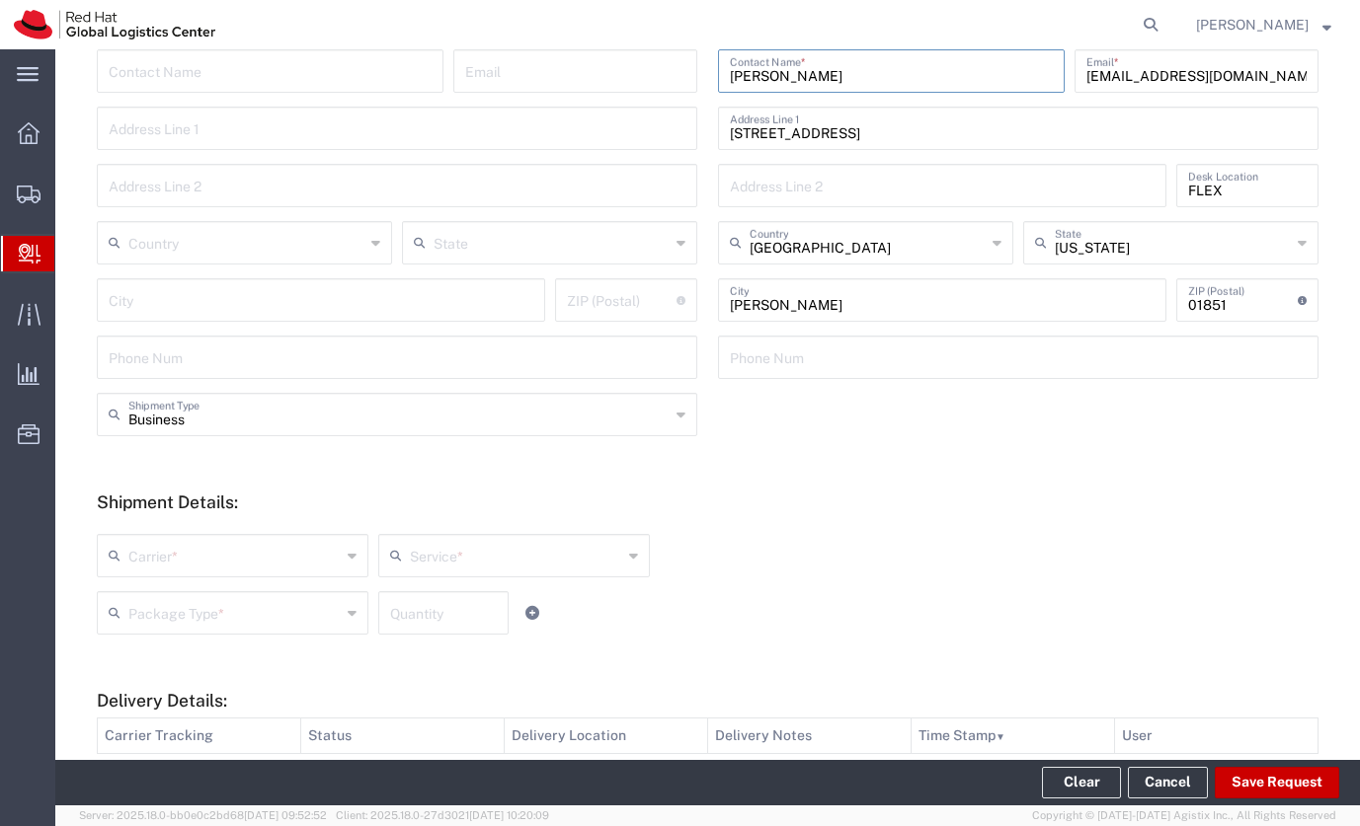
scroll to position [620, 0]
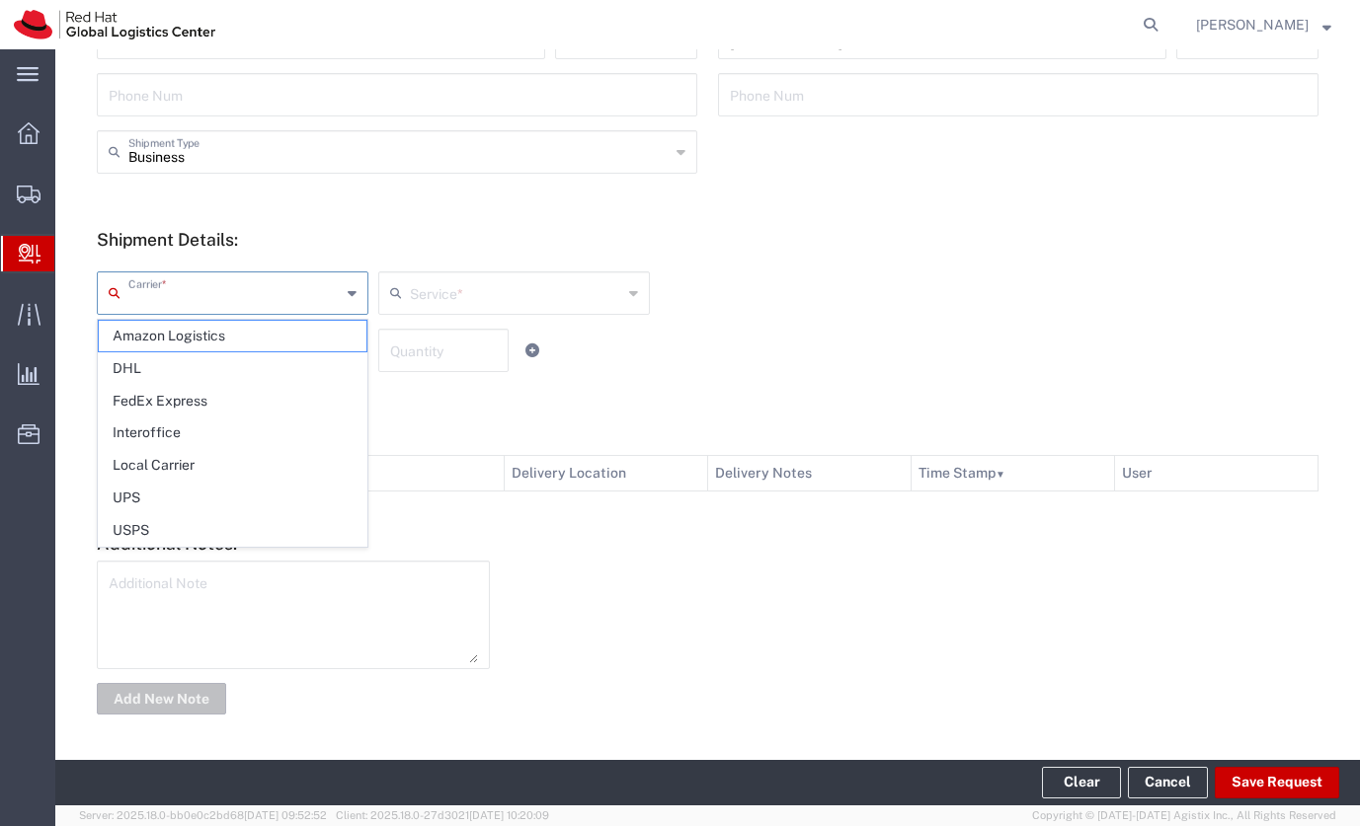
click at [282, 295] on input "text" at bounding box center [234, 291] width 212 height 35
click at [243, 496] on span "UPS" at bounding box center [233, 498] width 268 height 31
type input "UPS"
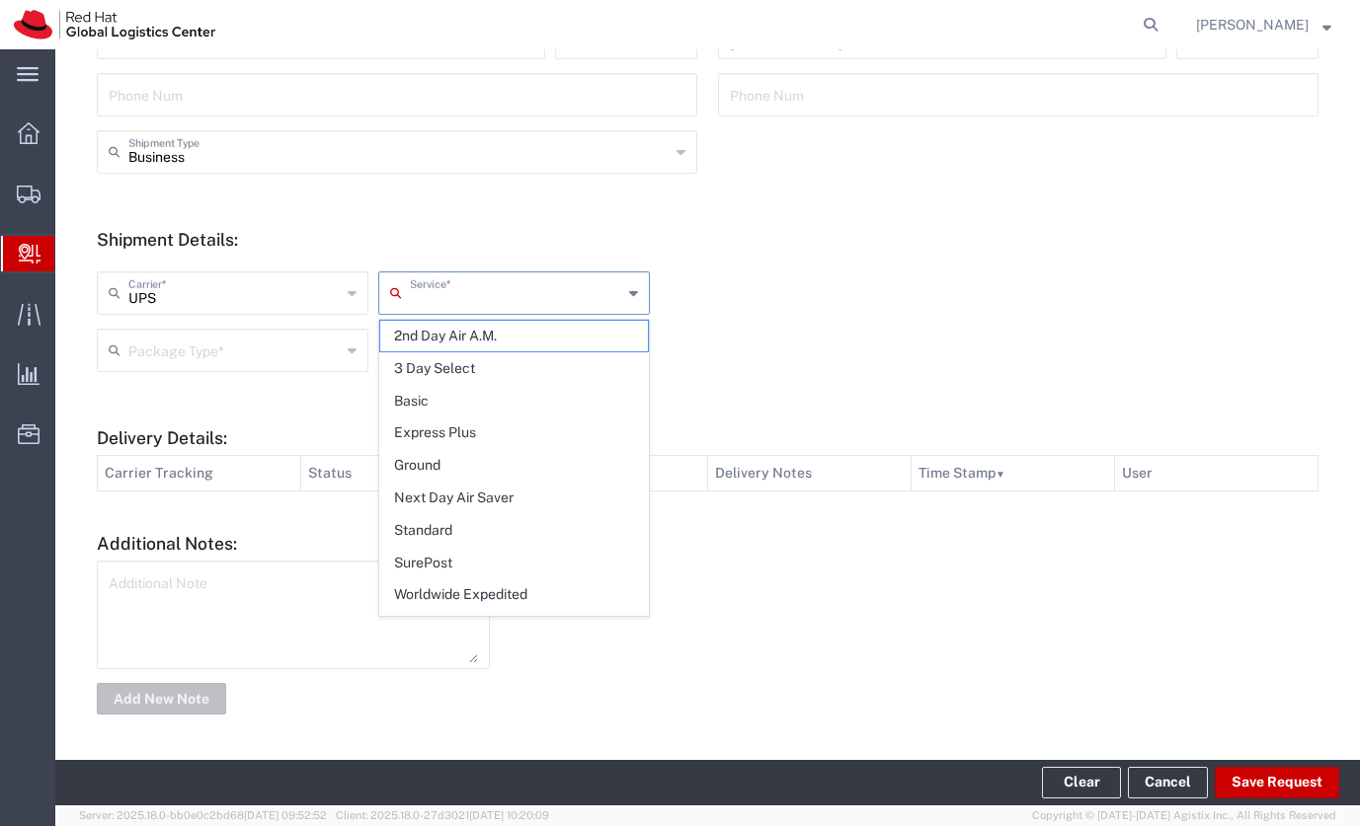
click at [412, 291] on input "text" at bounding box center [516, 291] width 212 height 35
click at [429, 465] on span "Ground" at bounding box center [514, 465] width 268 height 31
type input "Ground"
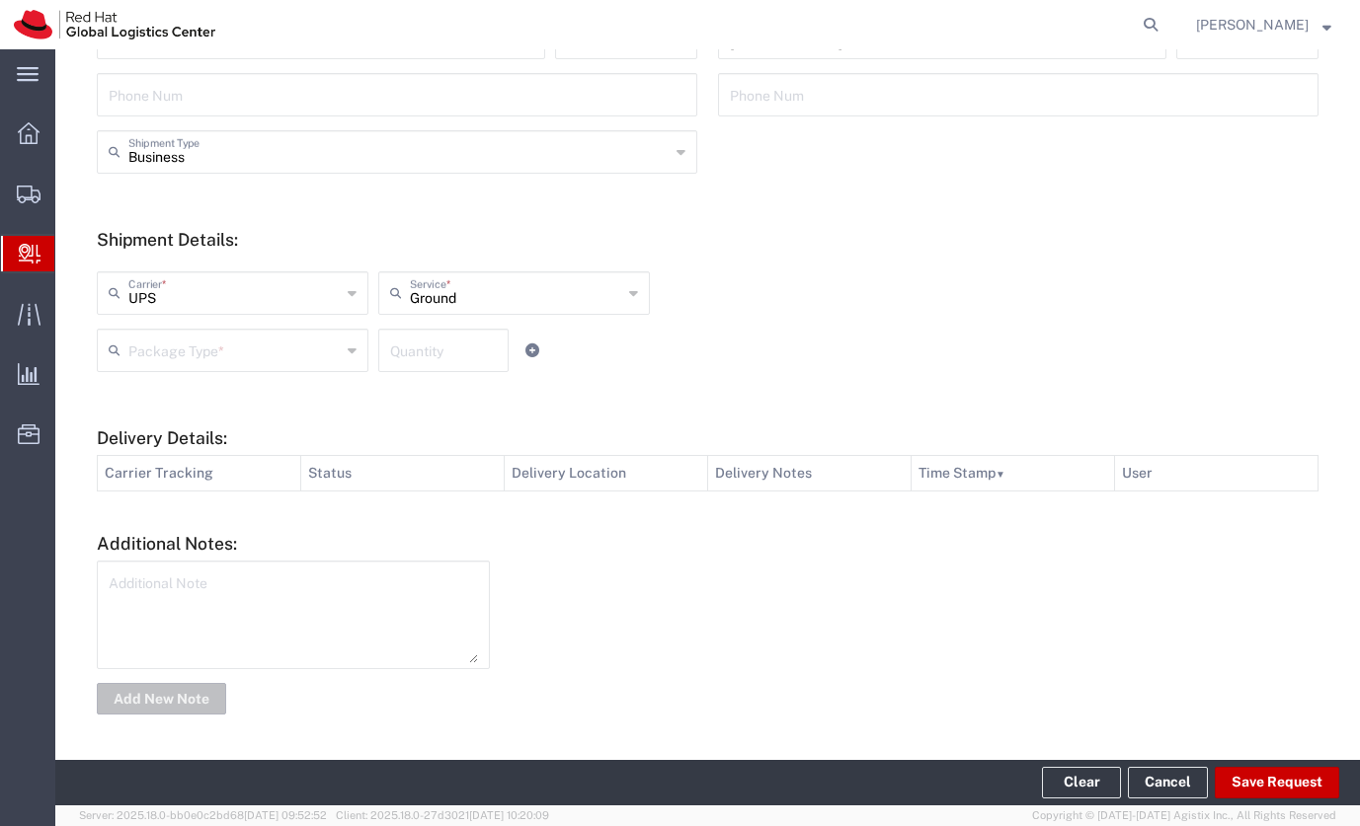
click at [414, 366] on div "Quantity" at bounding box center [443, 350] width 130 height 43
type input "1"
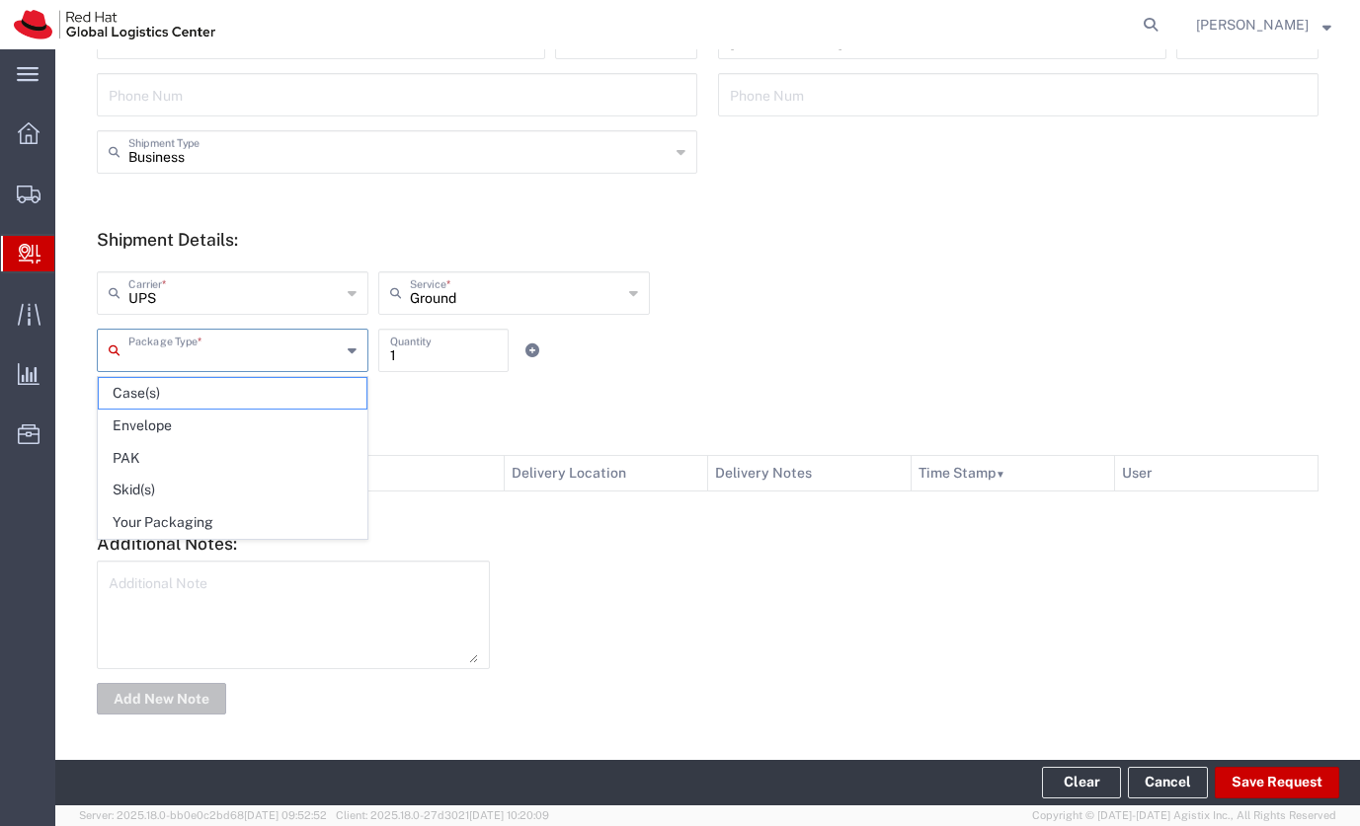
click at [266, 348] on input "text" at bounding box center [234, 349] width 212 height 35
click at [225, 513] on span "Your Packaging" at bounding box center [233, 523] width 268 height 31
type input "Your Packaging"
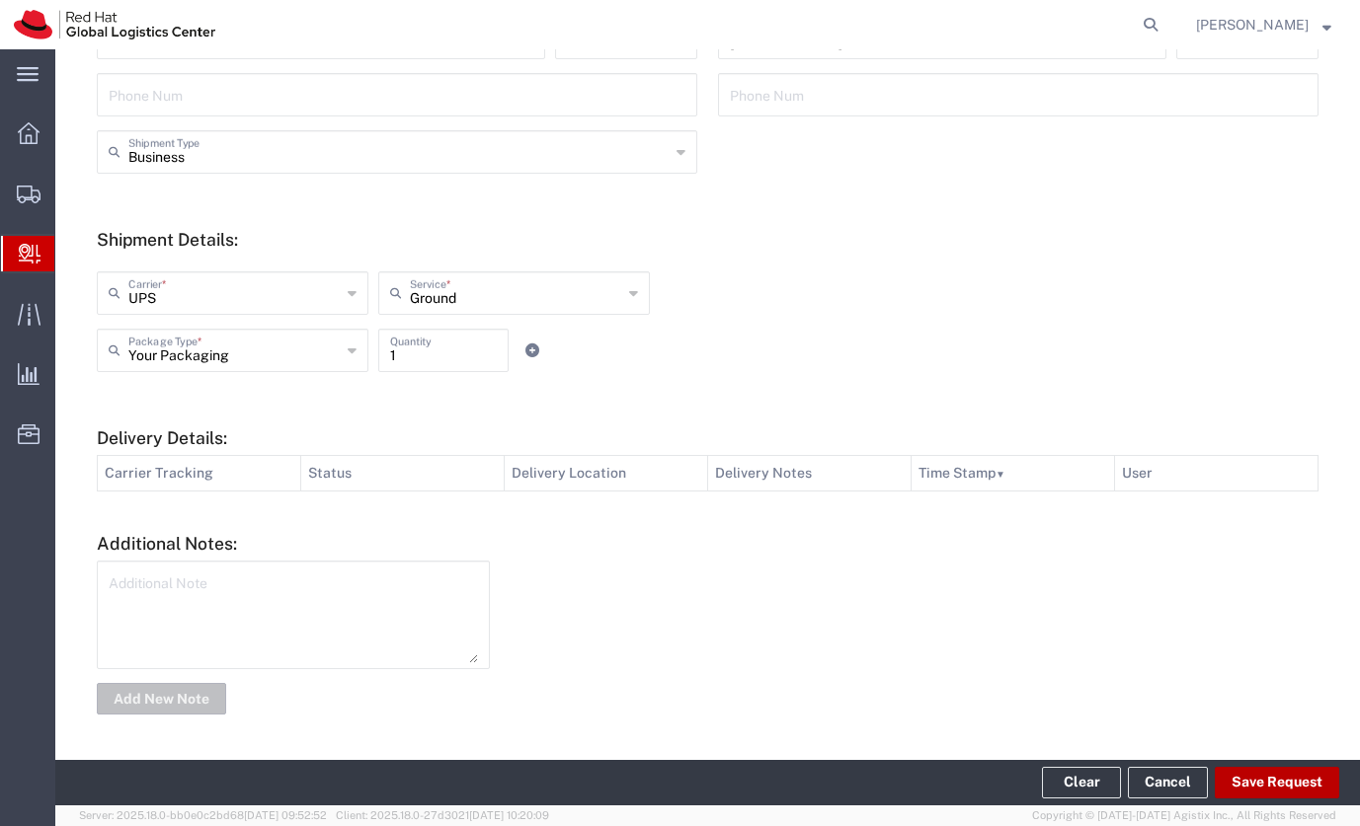
click at [1294, 769] on button "Save Request" at bounding box center [1277, 783] width 124 height 32
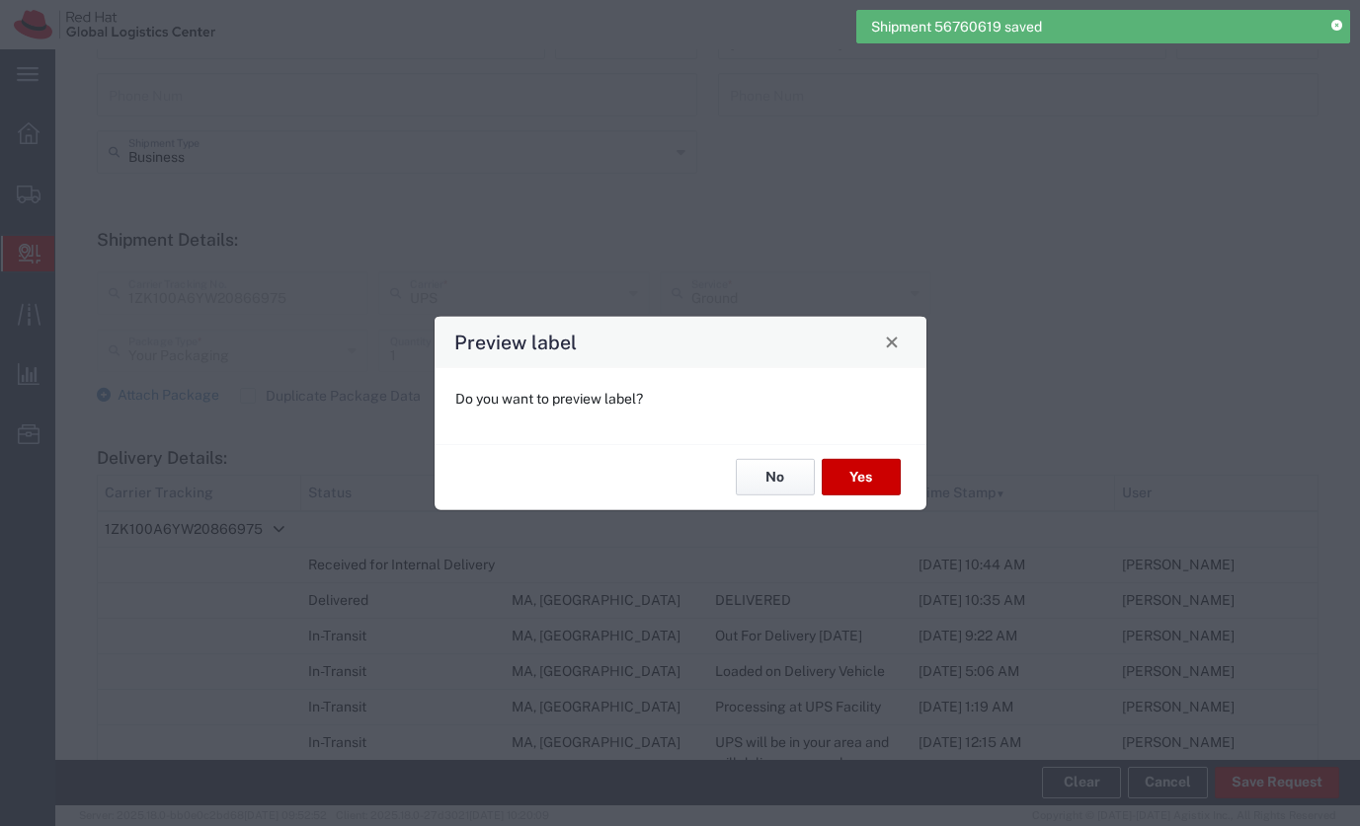
click at [784, 488] on button "No" at bounding box center [775, 477] width 79 height 37
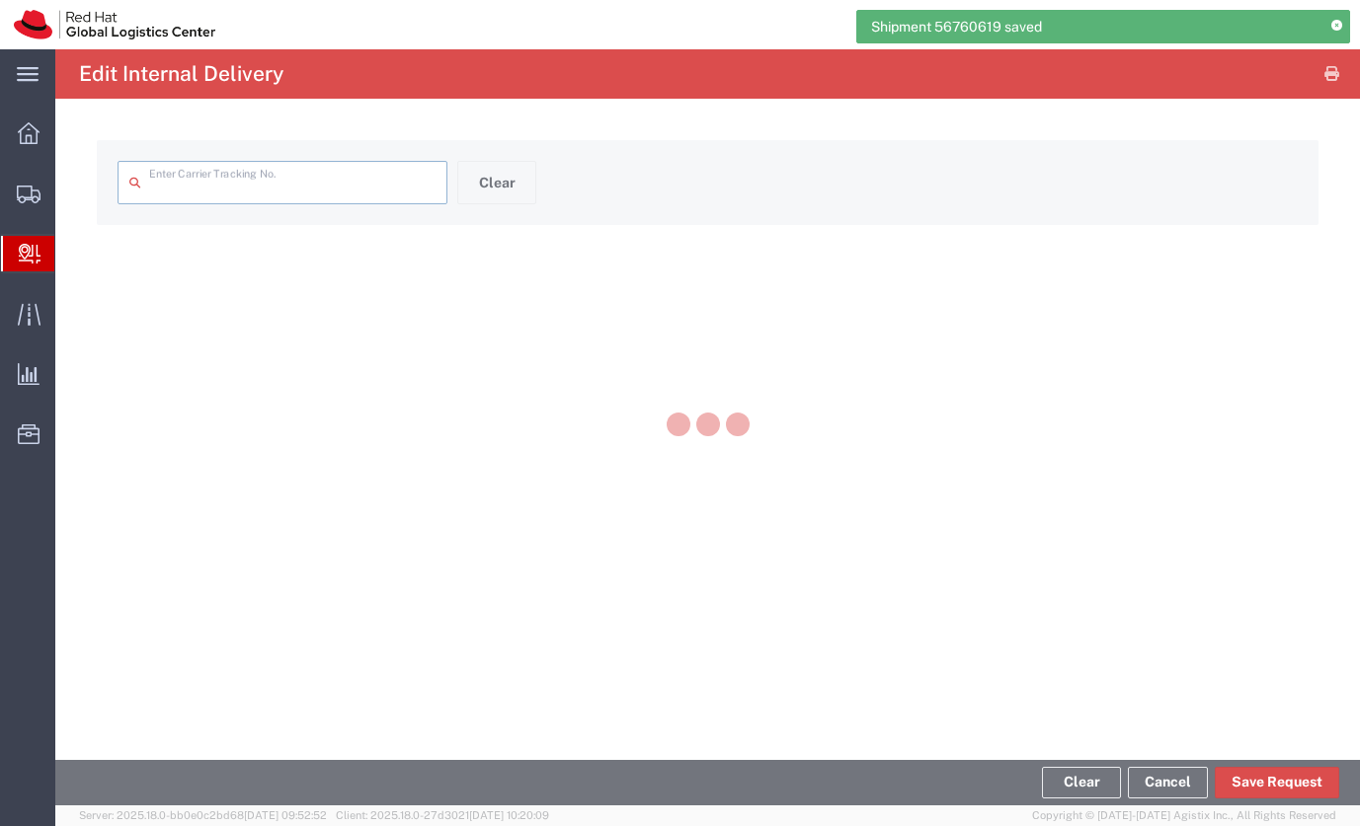
type input "1ZK100A6YW20866975"
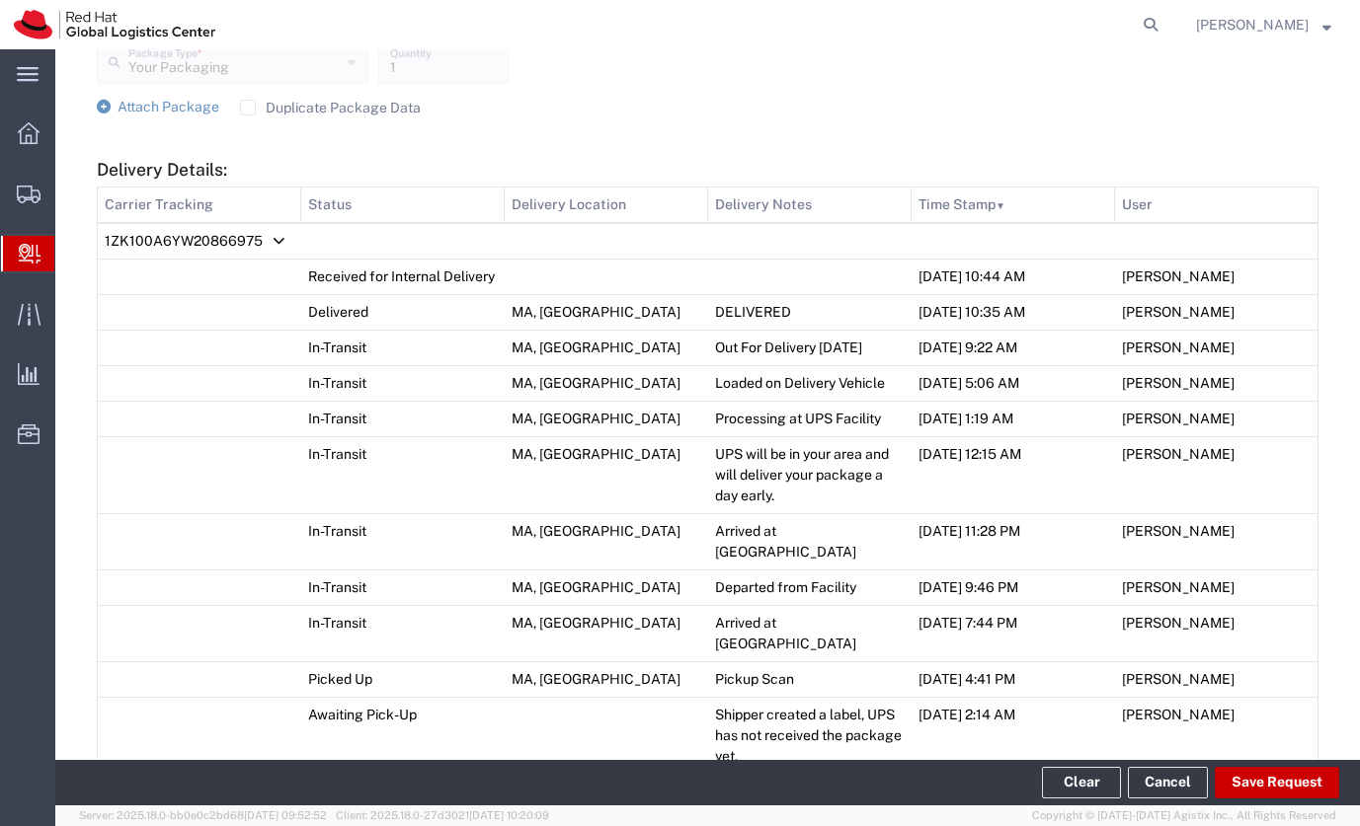
scroll to position [826, 0]
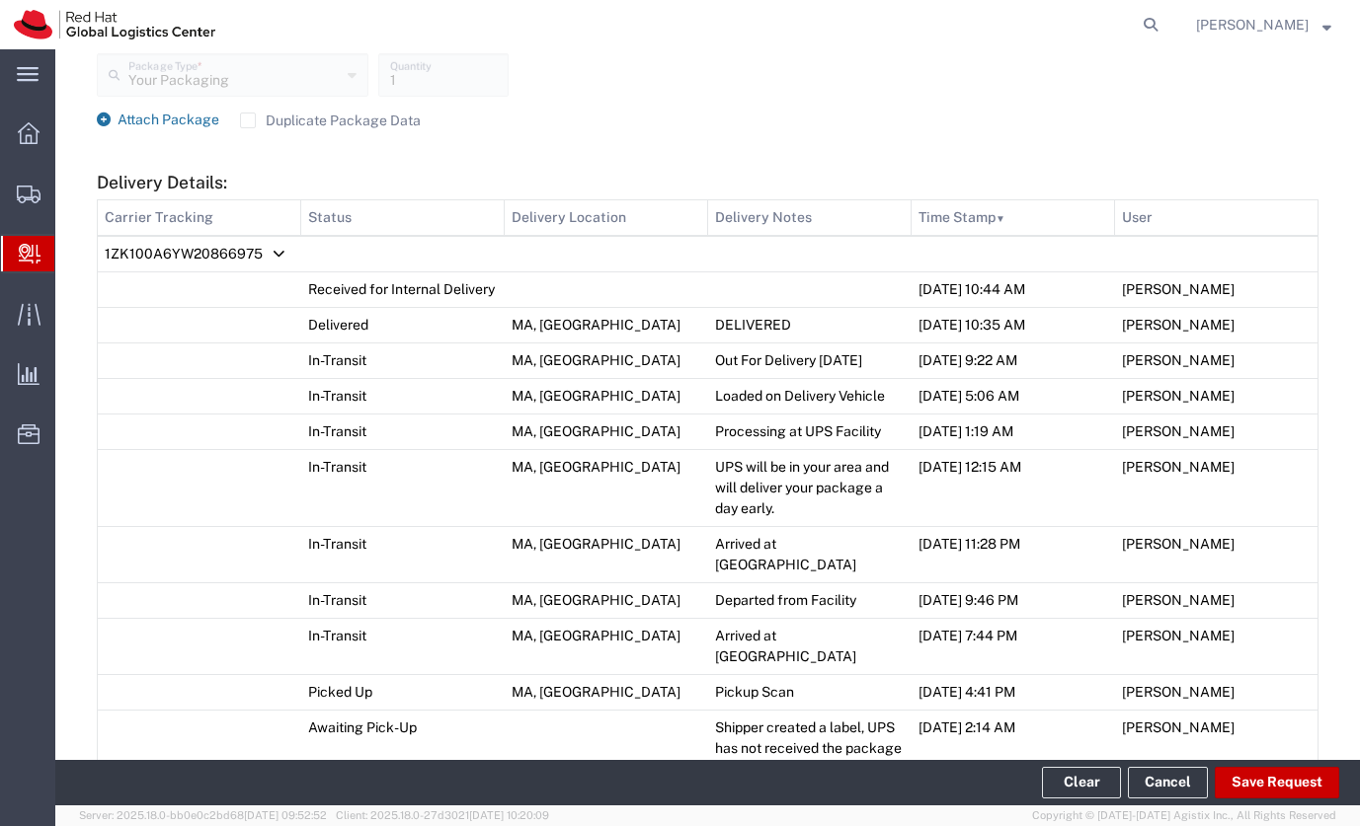
click at [165, 118] on span "Attach Package" at bounding box center [169, 120] width 102 height 16
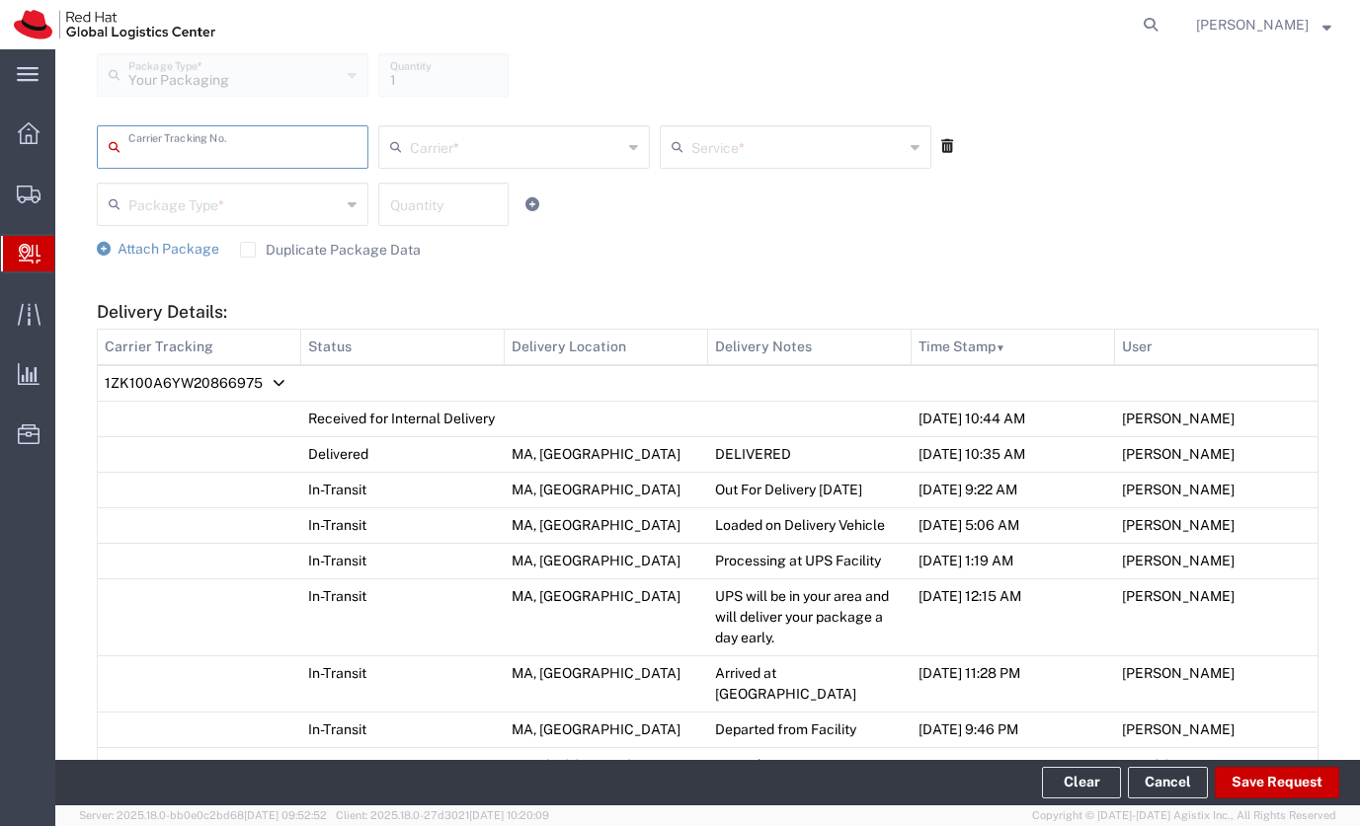
click at [945, 139] on icon at bounding box center [947, 146] width 12 height 14
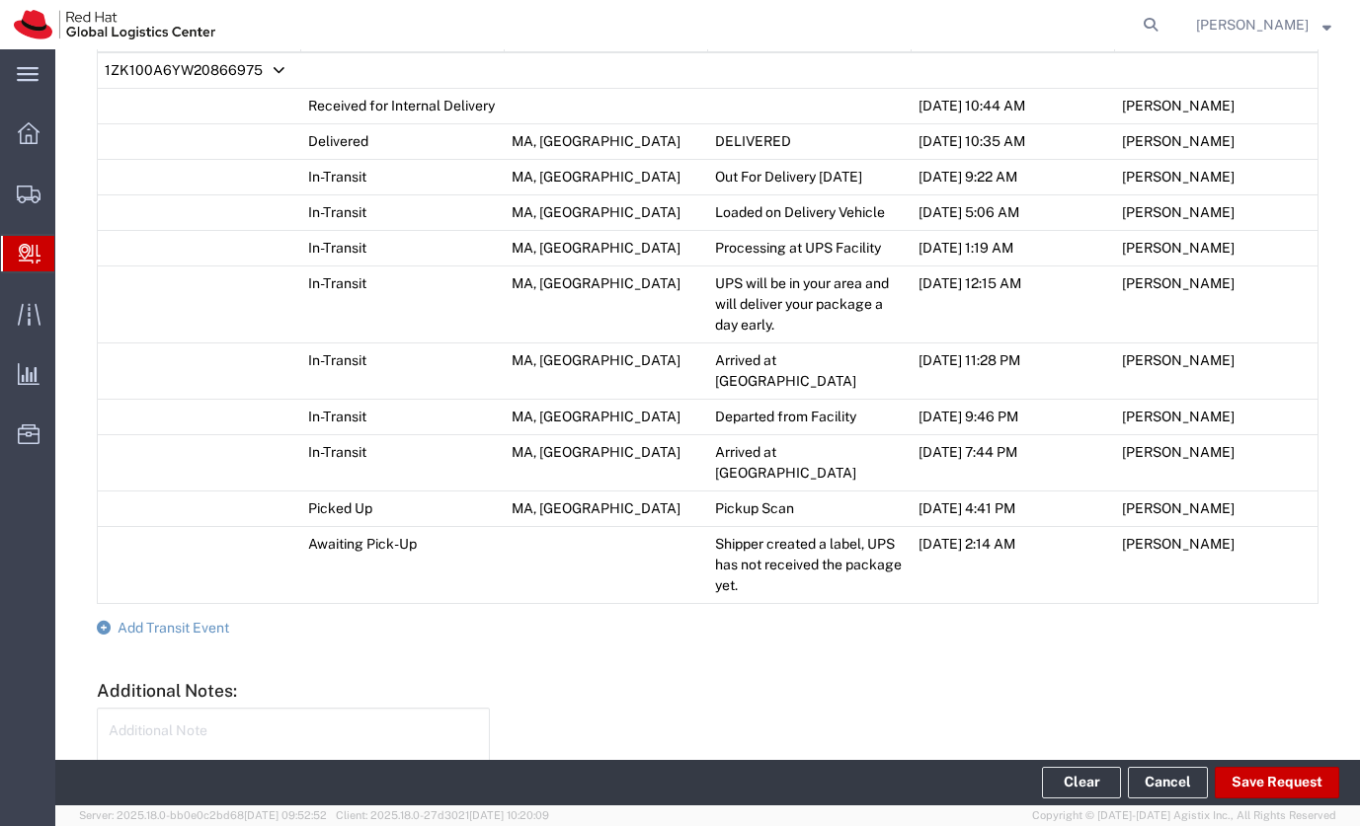
scroll to position [1136, 0]
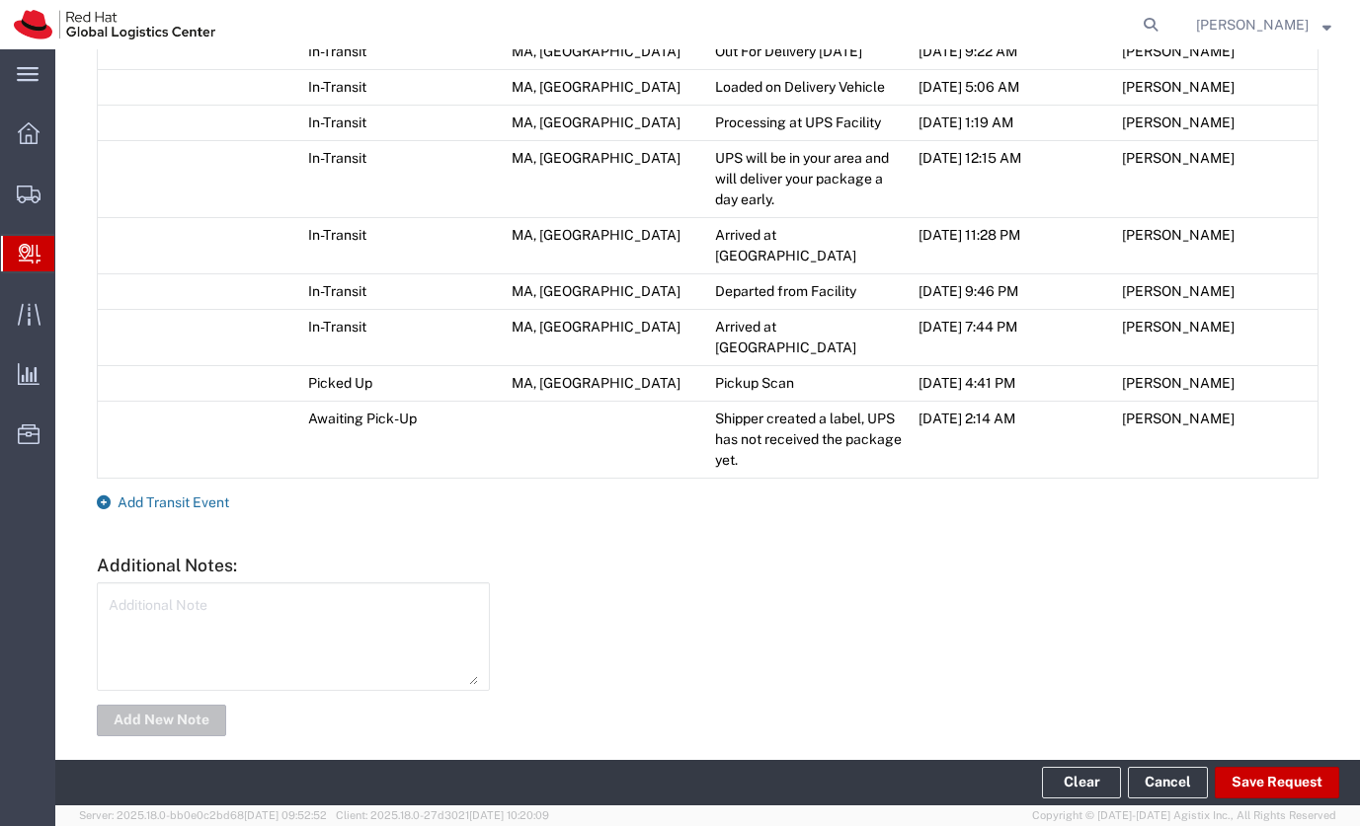
click at [194, 495] on span "Add Transit Event" at bounding box center [174, 503] width 112 height 16
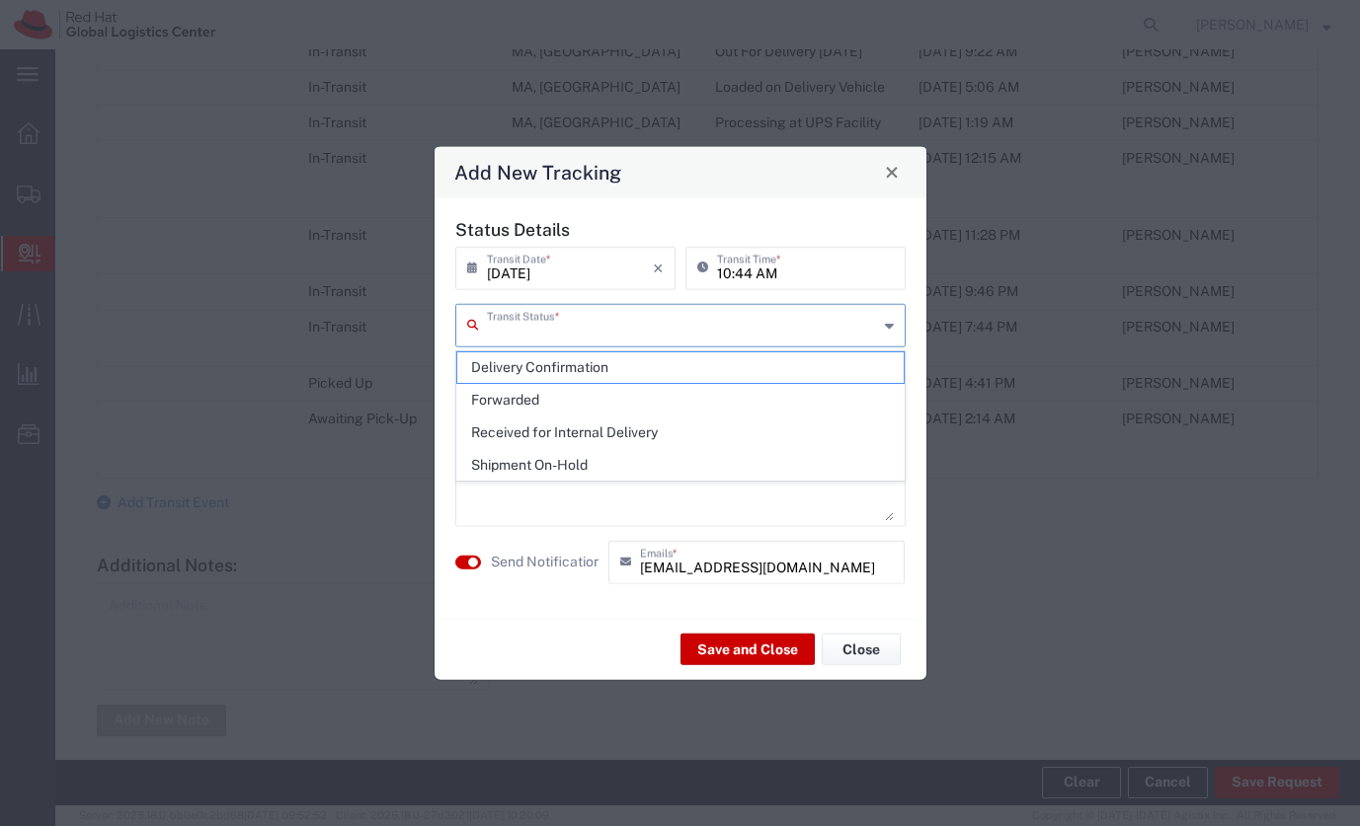
click at [693, 332] on input "text" at bounding box center [682, 323] width 391 height 35
click at [617, 385] on span "Forwarded" at bounding box center [680, 400] width 446 height 31
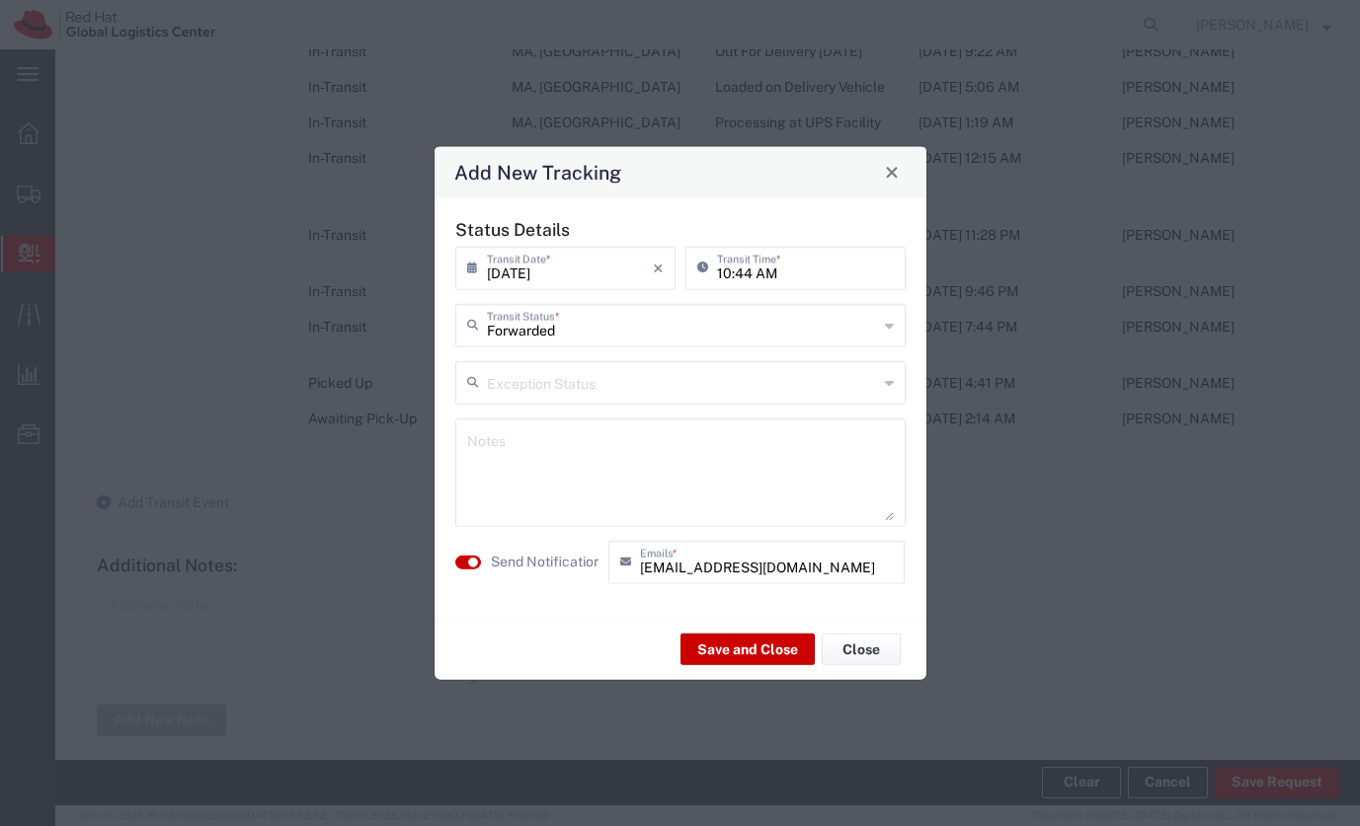
click at [592, 335] on input "Forwarded" at bounding box center [682, 323] width 391 height 35
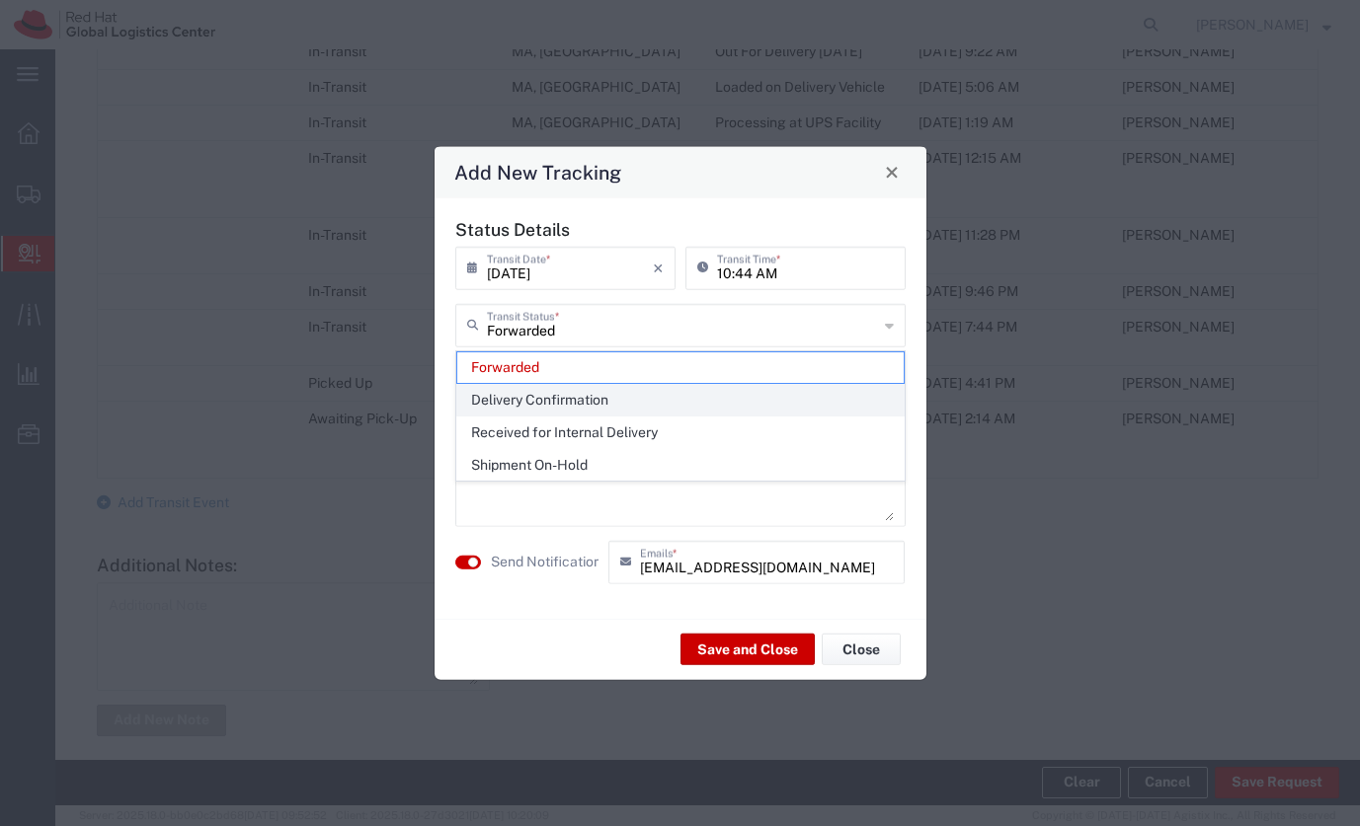
click at [594, 388] on span "Delivery Confirmation" at bounding box center [680, 400] width 446 height 31
type input "Delivery Confirmation"
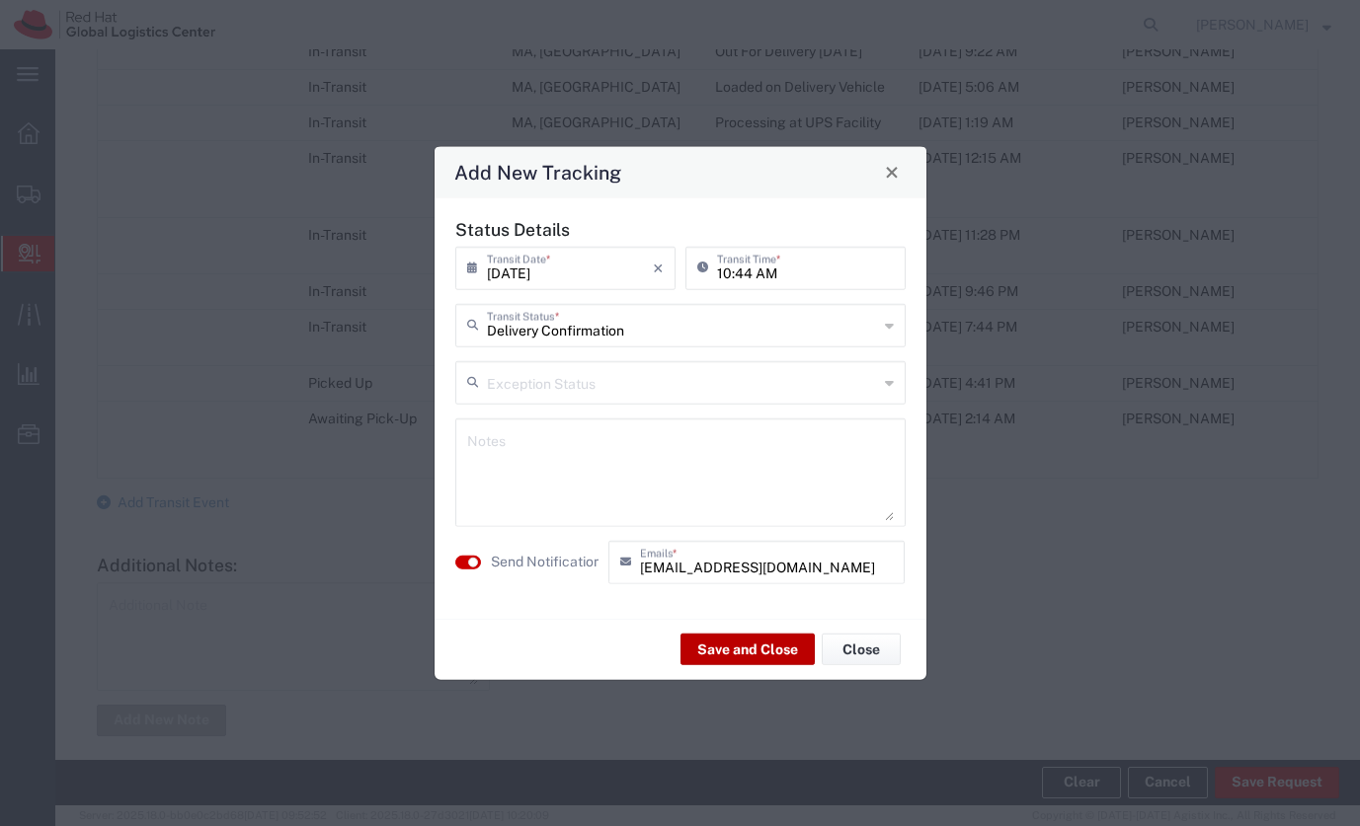
click at [742, 645] on button "Save and Close" at bounding box center [747, 650] width 134 height 32
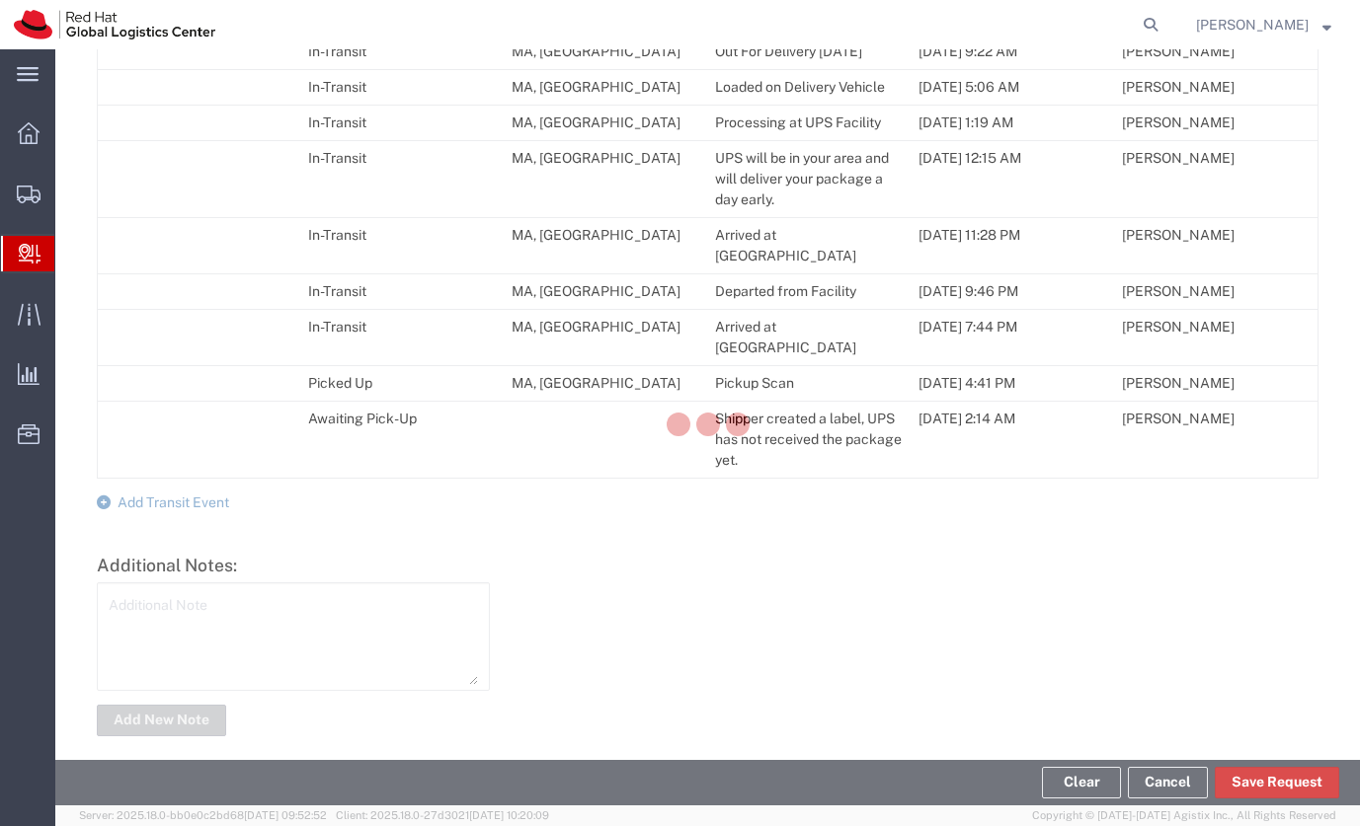
scroll to position [1171, 0]
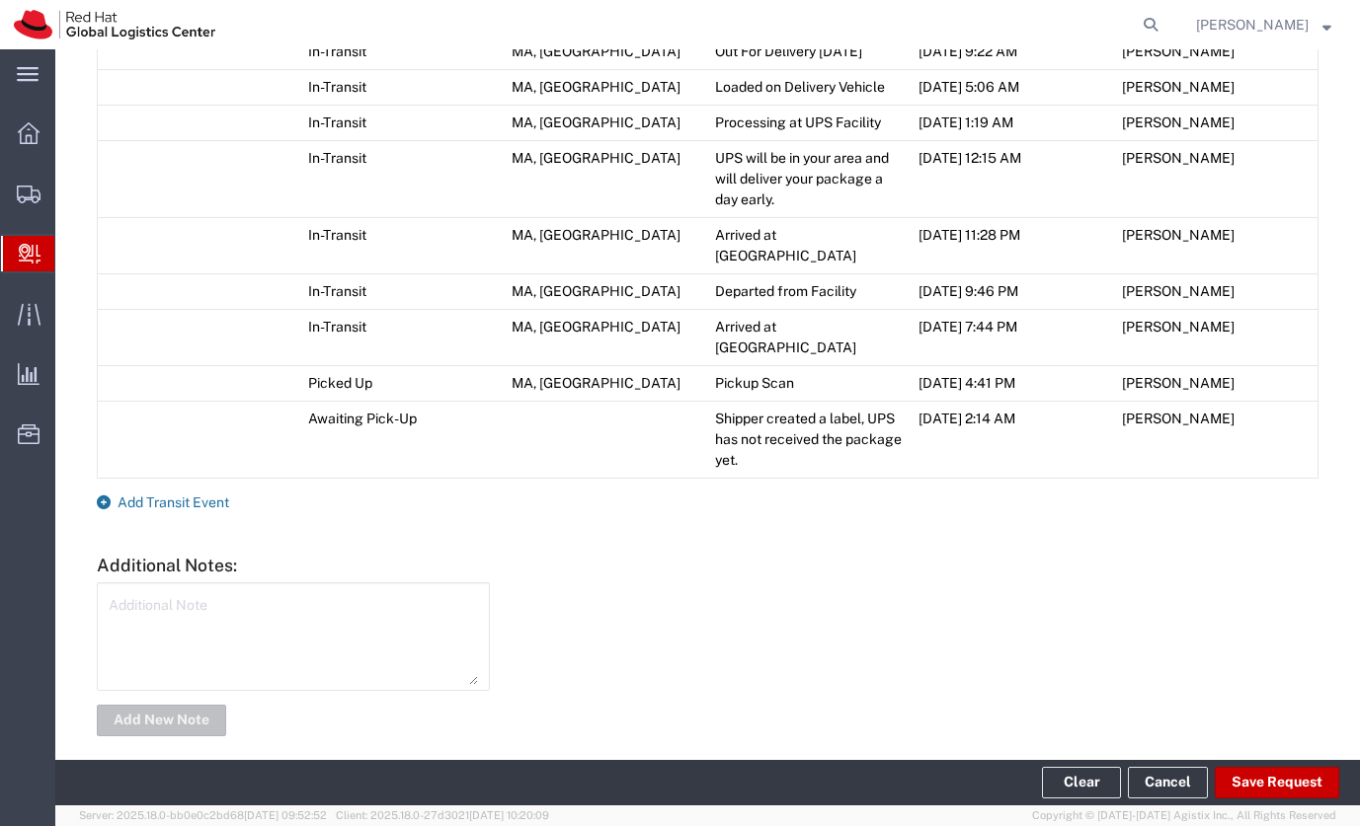
click at [211, 495] on span "Add Transit Event" at bounding box center [174, 503] width 112 height 16
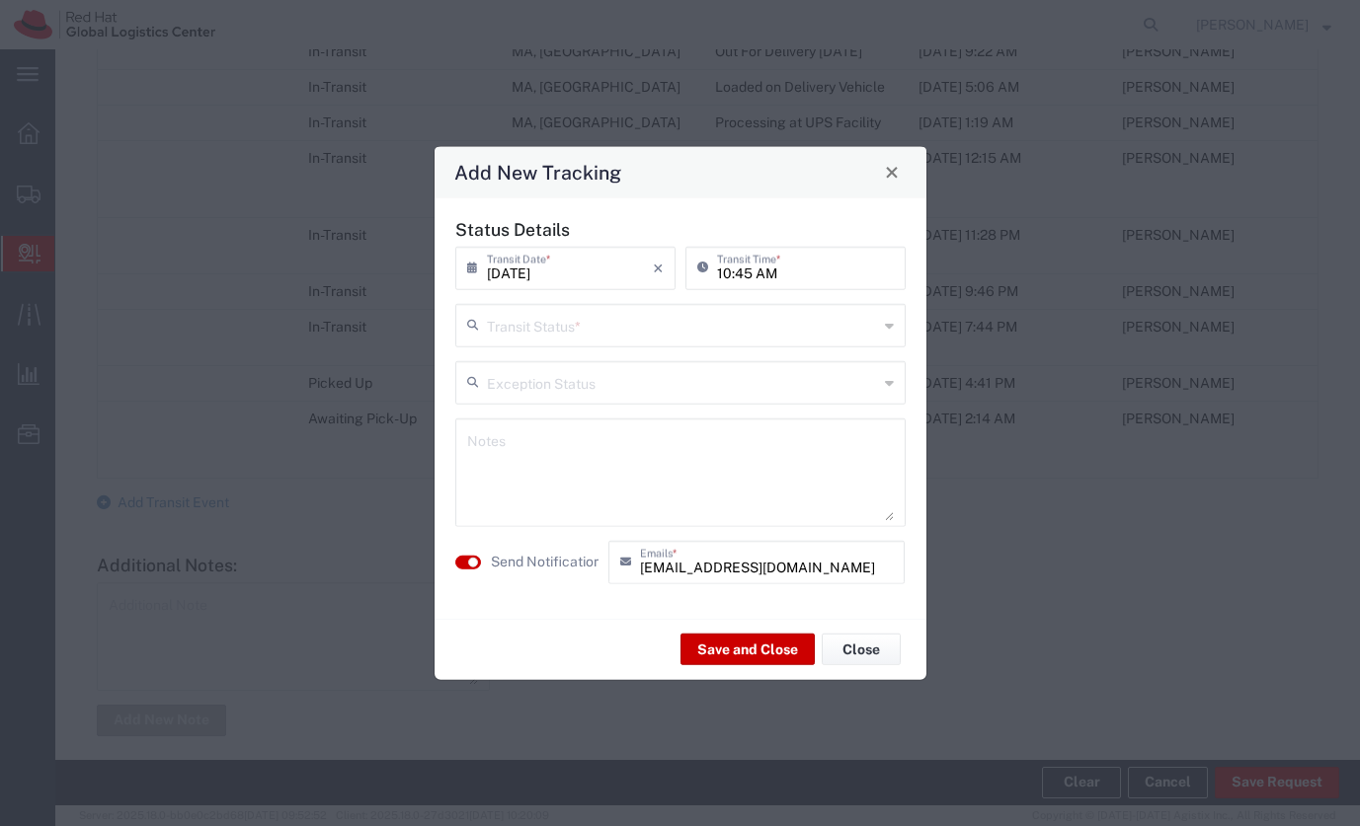
click at [520, 325] on input "text" at bounding box center [682, 323] width 391 height 35
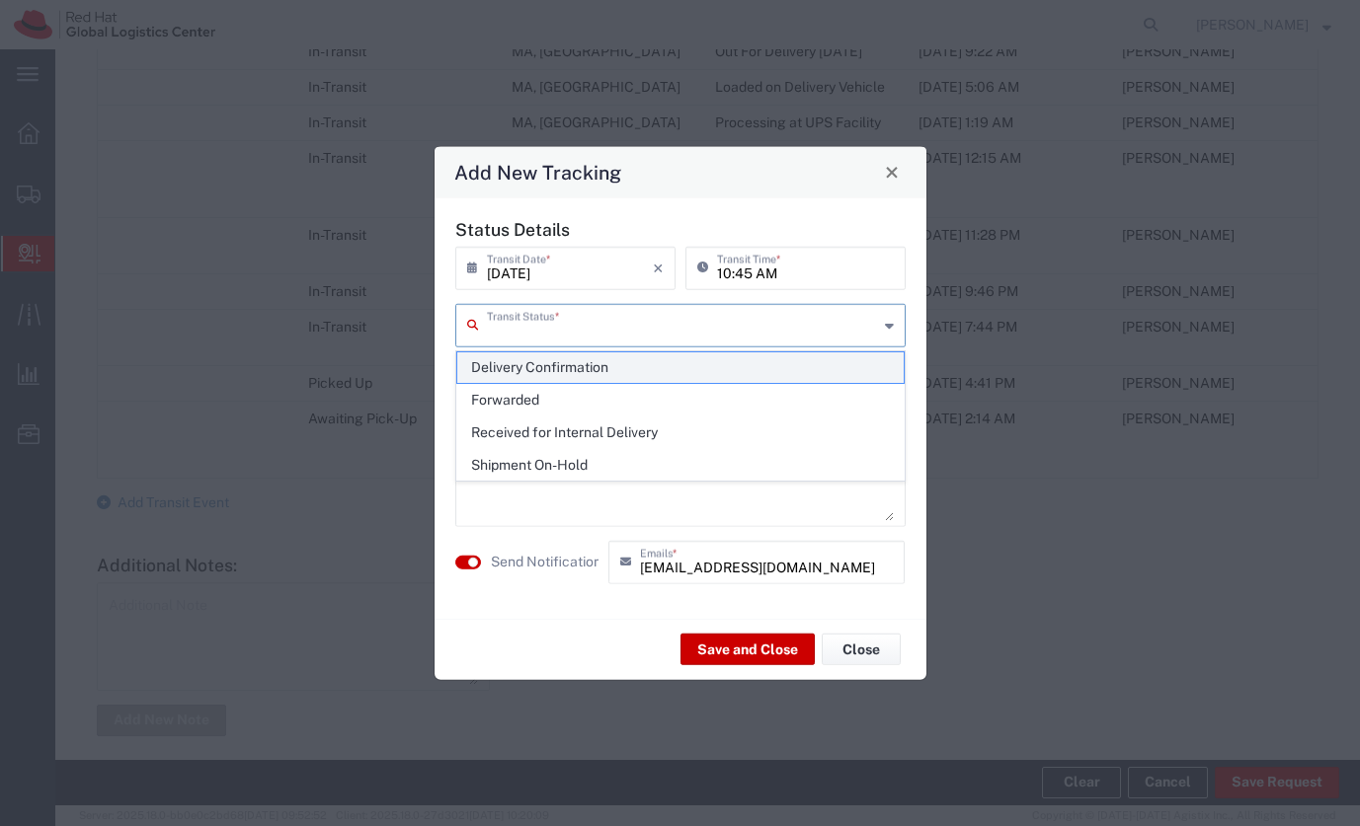
click at [528, 357] on span "Delivery Confirmation" at bounding box center [680, 368] width 446 height 31
type input "Delivery Confirmation"
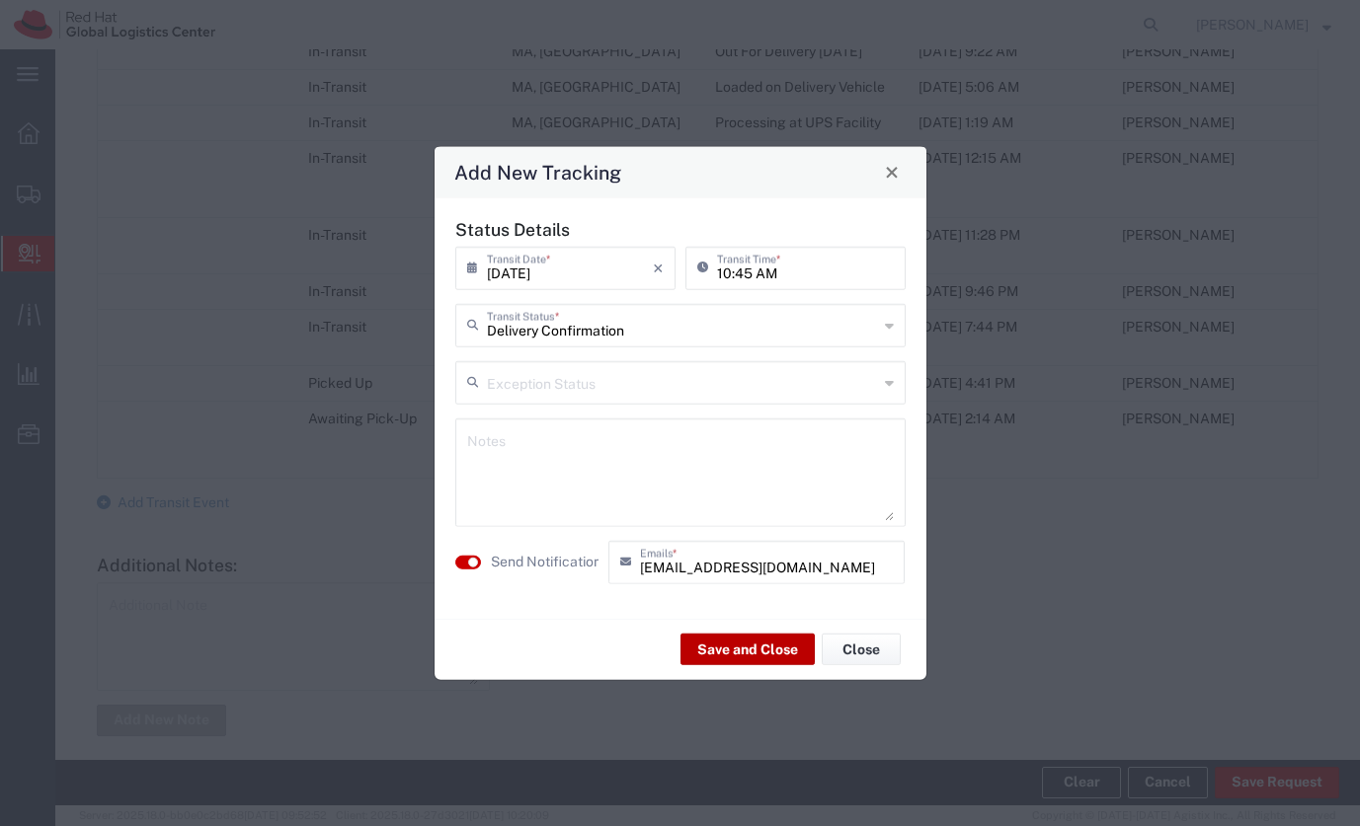
click at [717, 647] on button "Save and Close" at bounding box center [747, 650] width 134 height 32
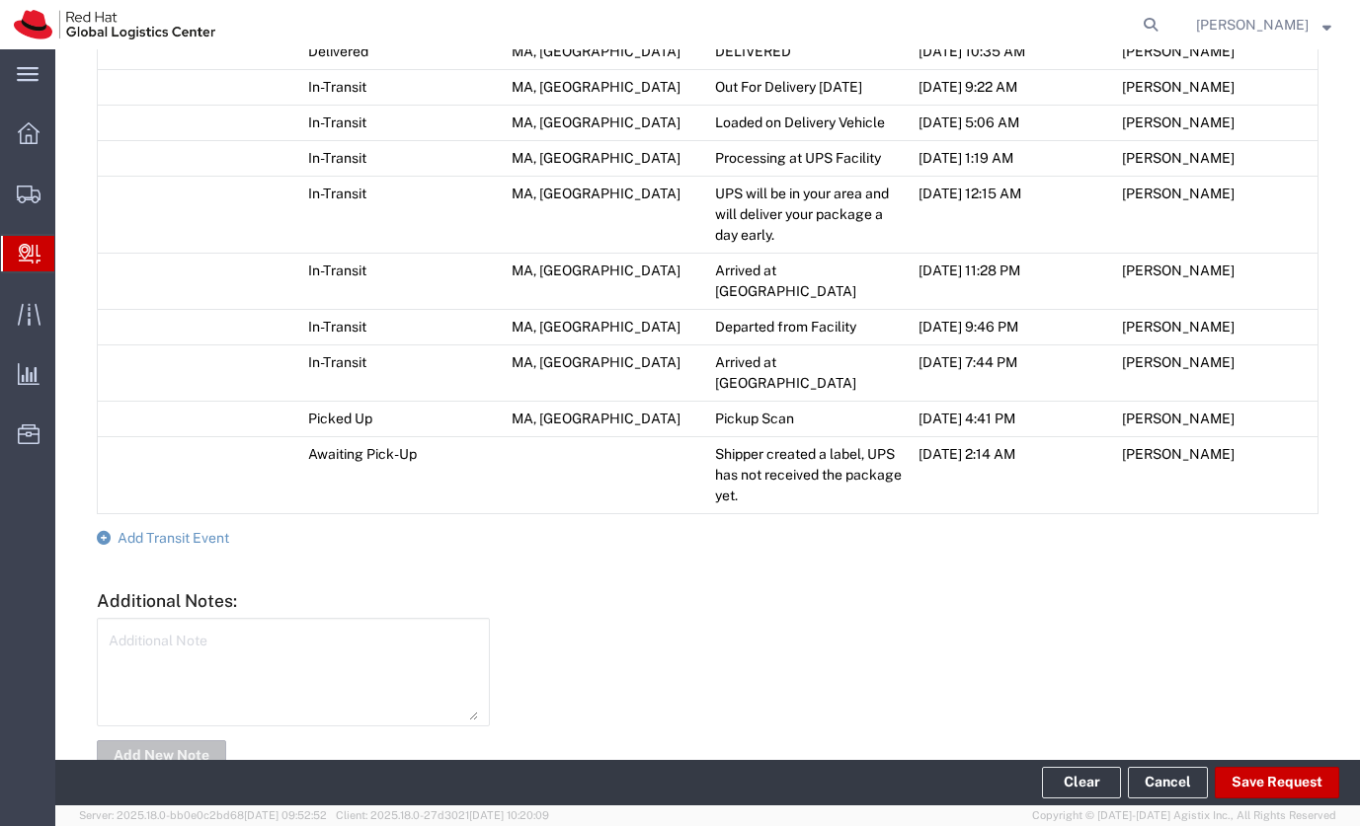
scroll to position [1207, 0]
